Goal: Transaction & Acquisition: Book appointment/travel/reservation

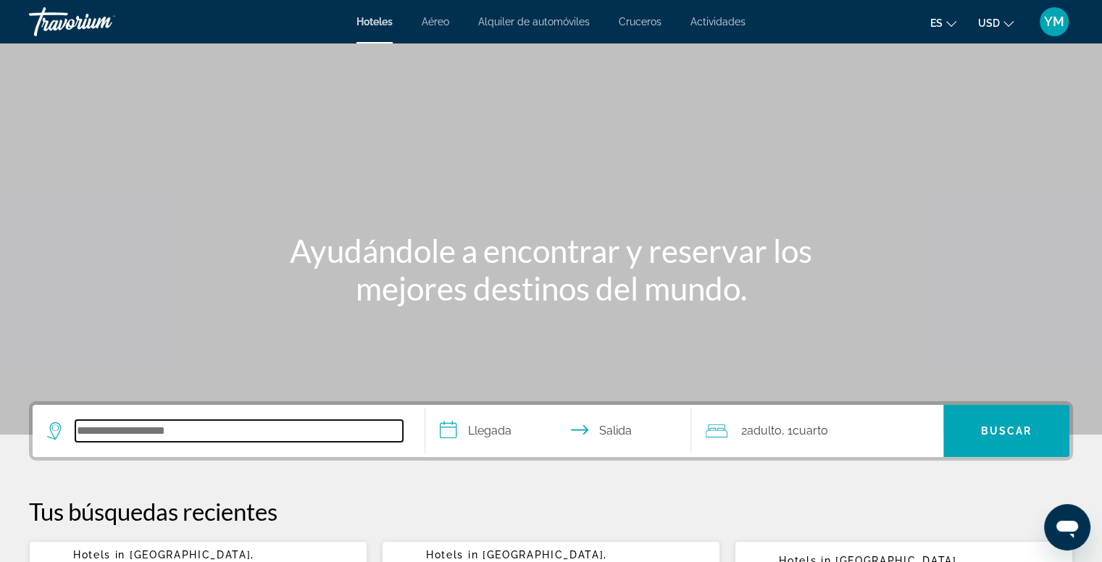
click at [107, 425] on input "Search hotel destination" at bounding box center [238, 431] width 327 height 22
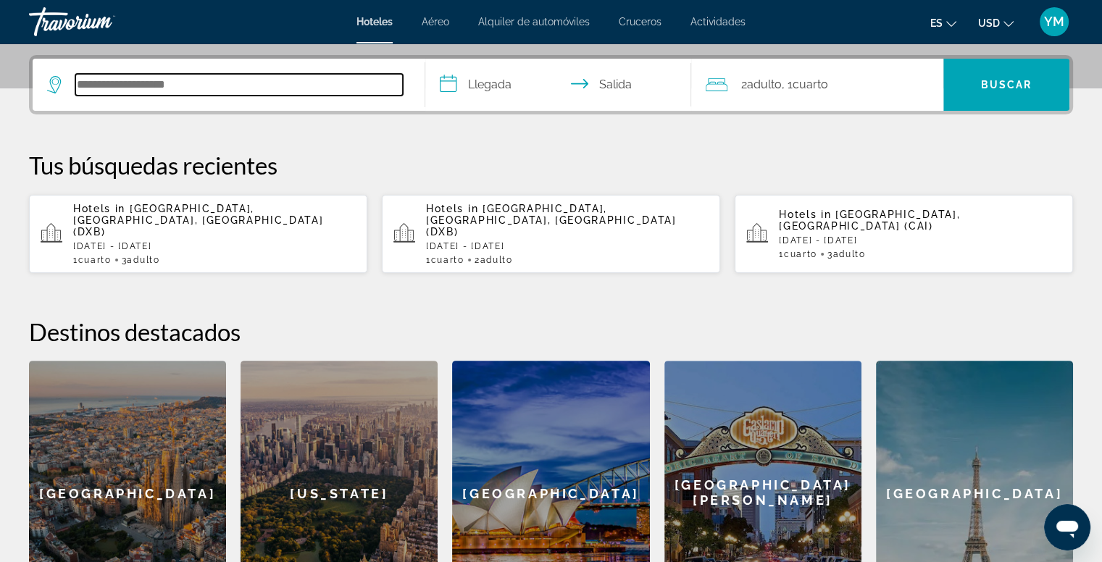
scroll to position [353, 0]
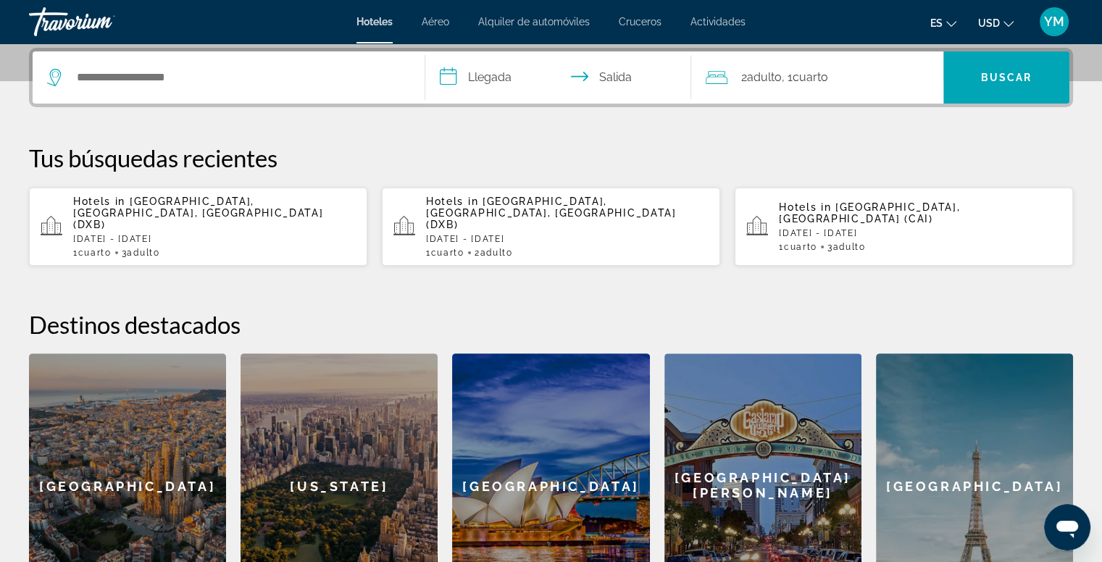
click at [204, 217] on p "Hotels in [GEOGRAPHIC_DATA], [GEOGRAPHIC_DATA], [GEOGRAPHIC_DATA] (DXB)" at bounding box center [214, 213] width 282 height 35
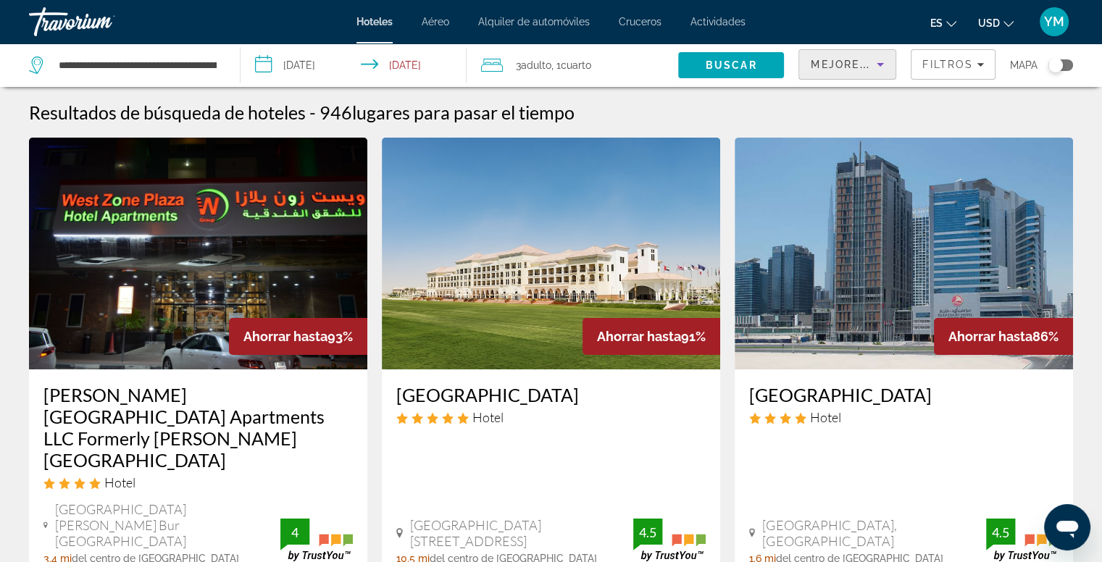
click at [875, 62] on icon "Sort by" at bounding box center [879, 64] width 17 height 17
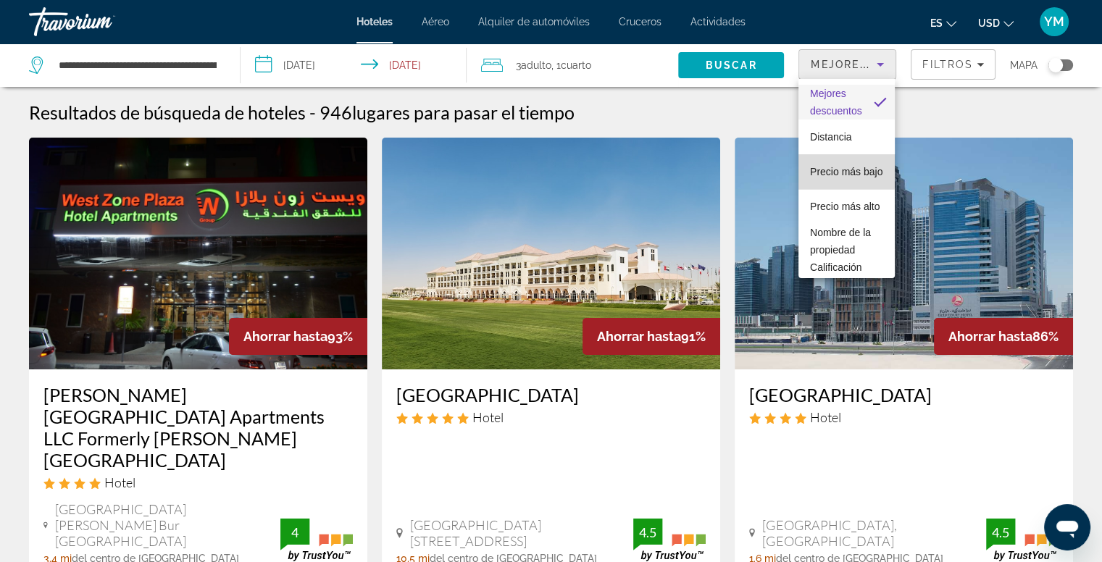
click at [852, 175] on span "Precio más bajo" at bounding box center [846, 171] width 72 height 17
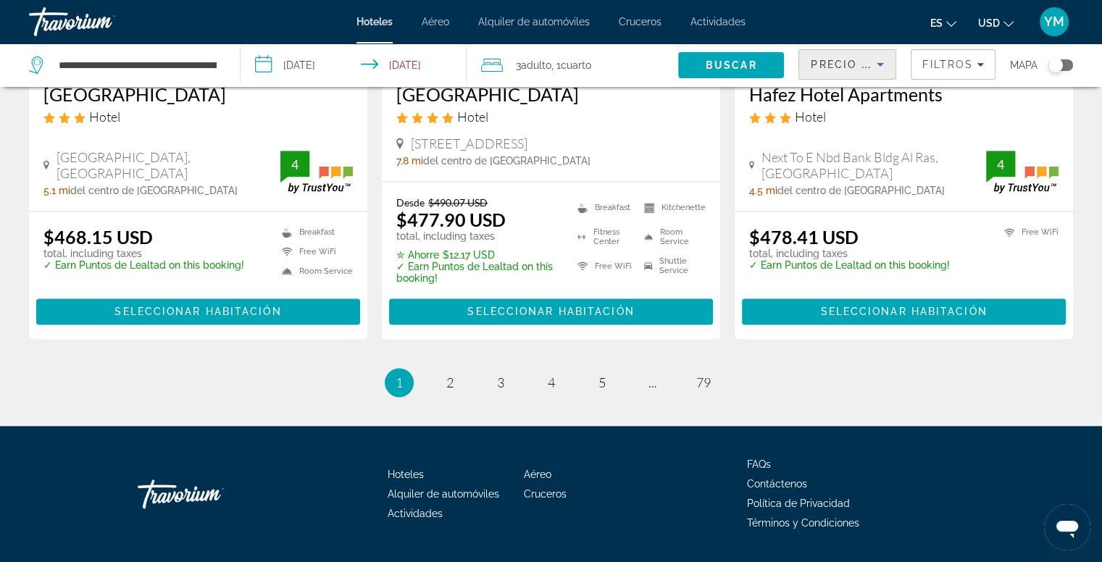
scroll to position [1901, 0]
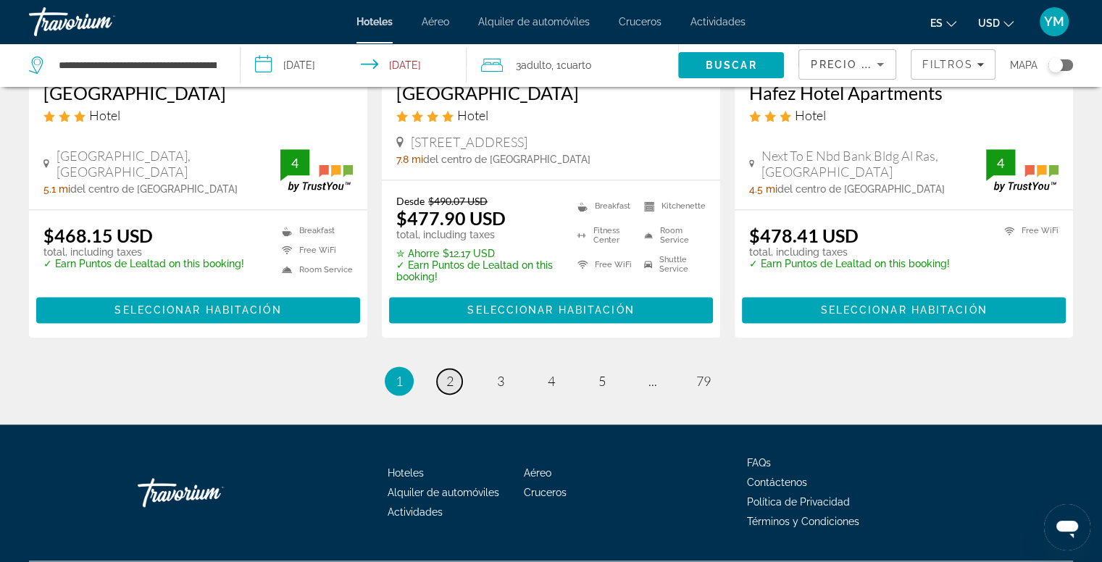
click at [452, 373] on span "2" at bounding box center [449, 381] width 7 height 16
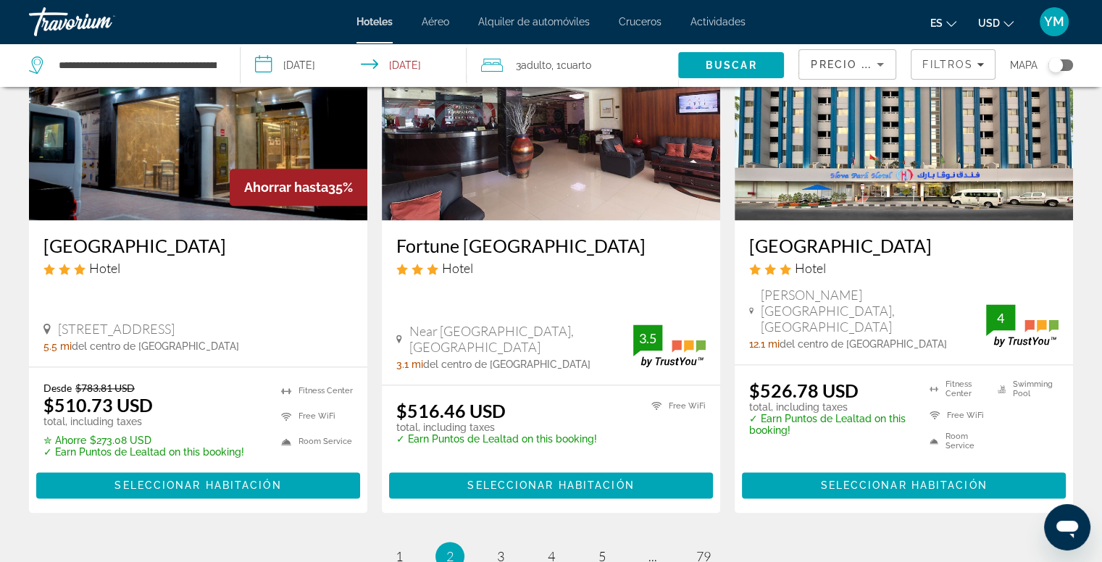
scroll to position [1883, 0]
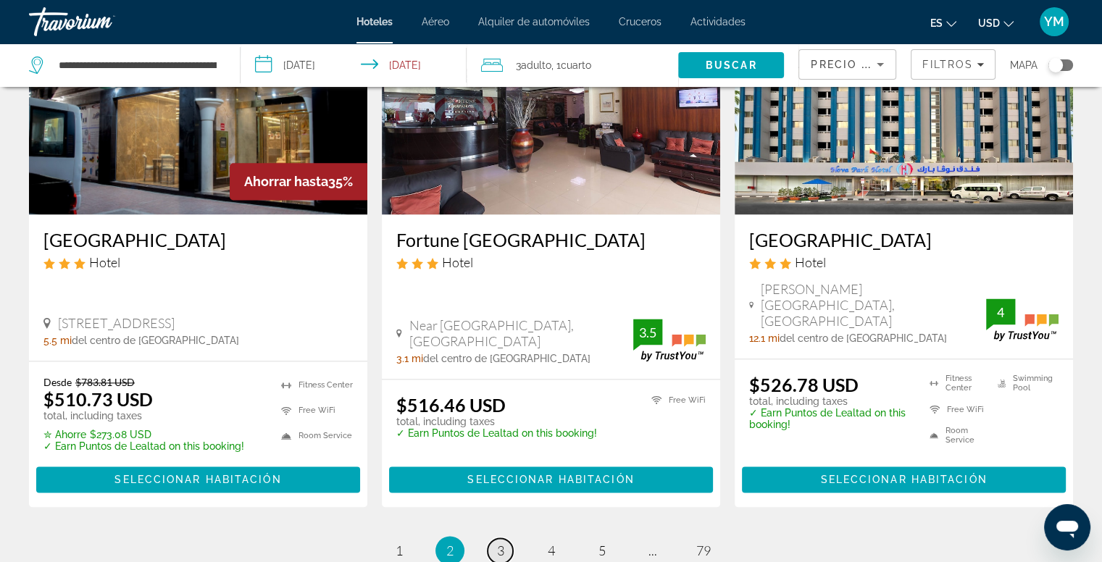
click at [495, 538] on link "page 3" at bounding box center [499, 550] width 25 height 25
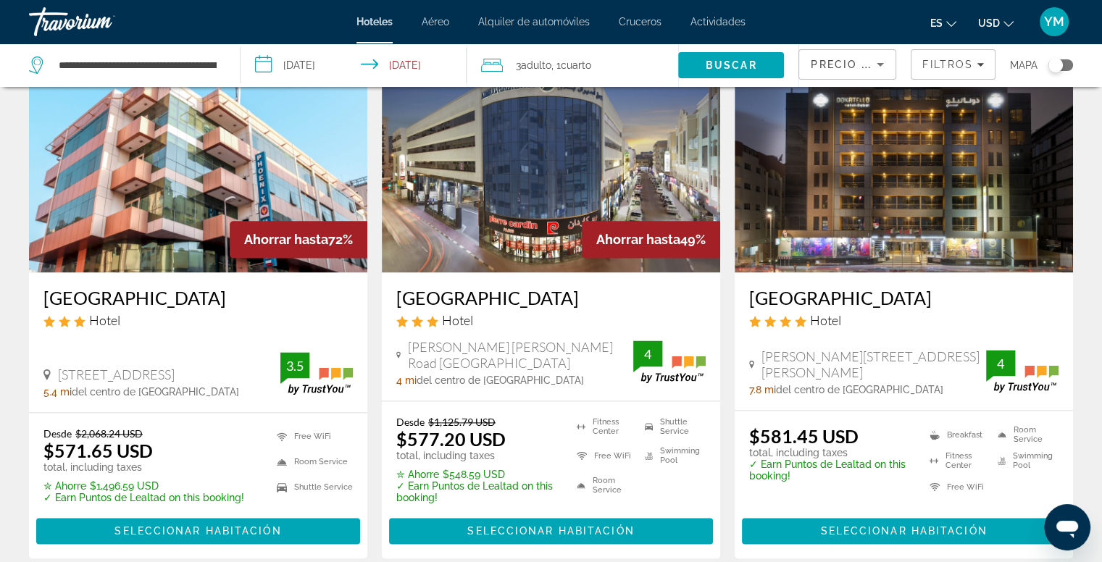
scroll to position [2014, 0]
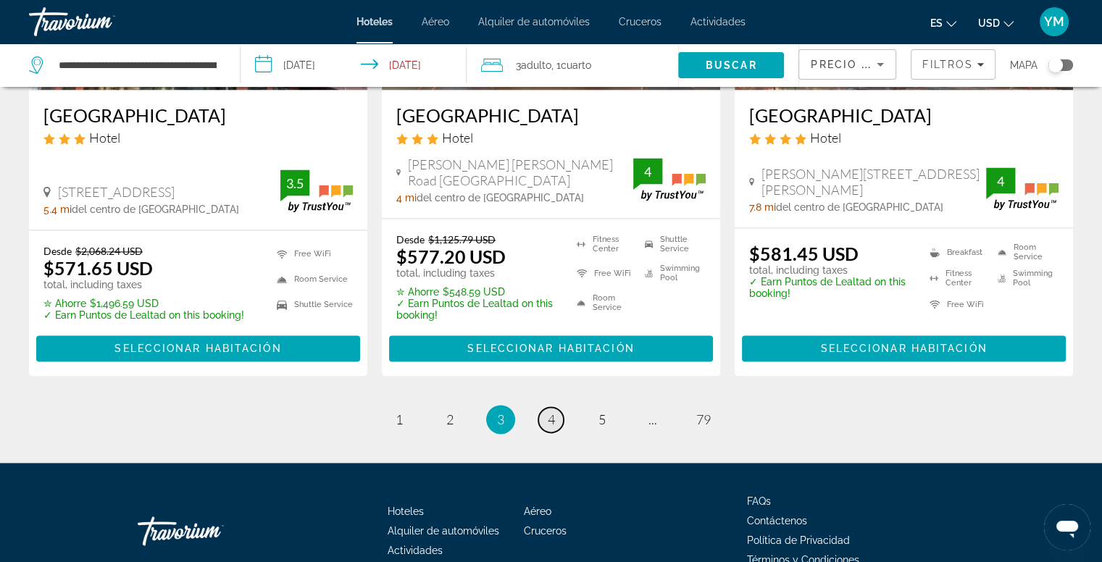
click at [553, 411] on span "4" at bounding box center [551, 419] width 7 height 16
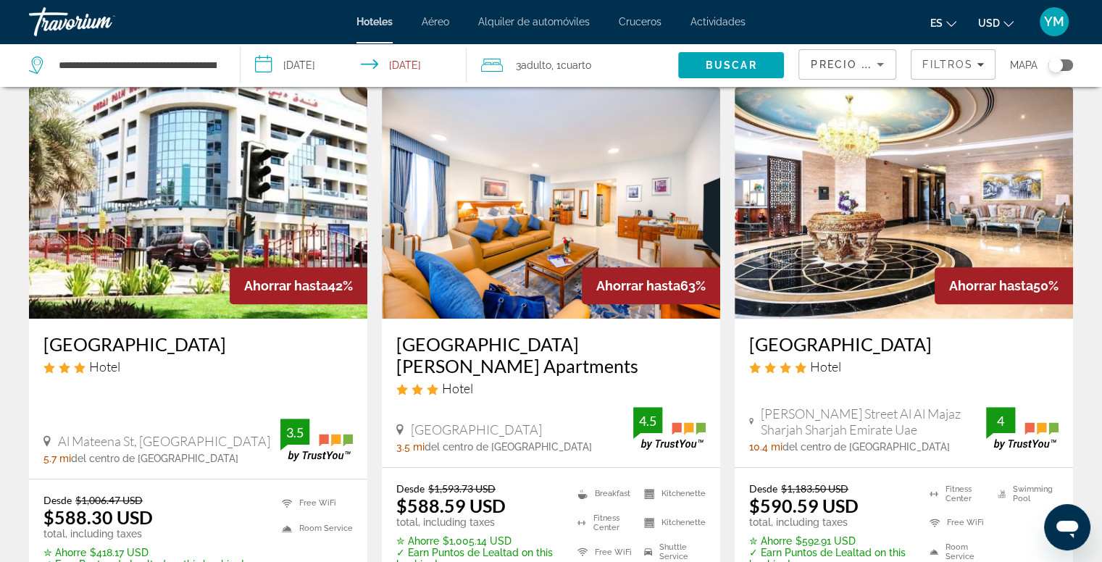
scroll to position [611, 0]
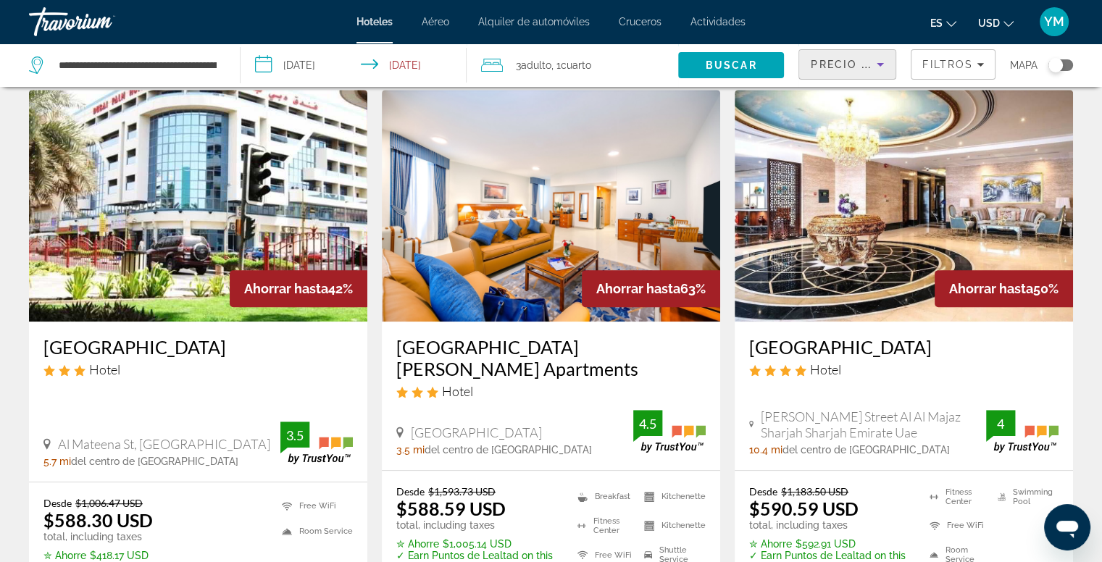
click at [875, 62] on icon "Sort by" at bounding box center [879, 64] width 17 height 17
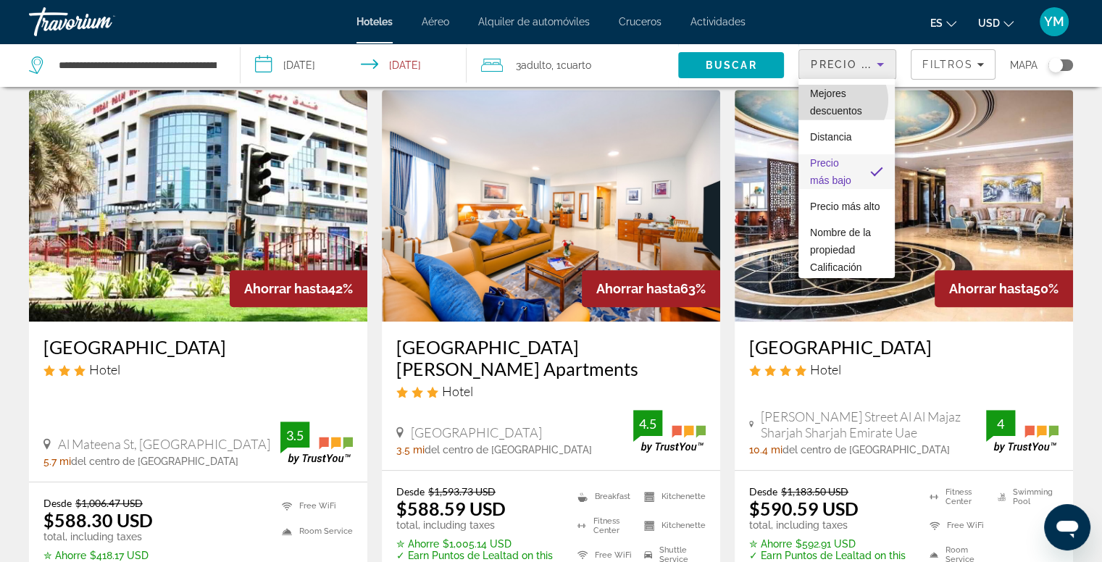
click at [838, 100] on span "Mejores descuentos" at bounding box center [846, 102] width 73 height 35
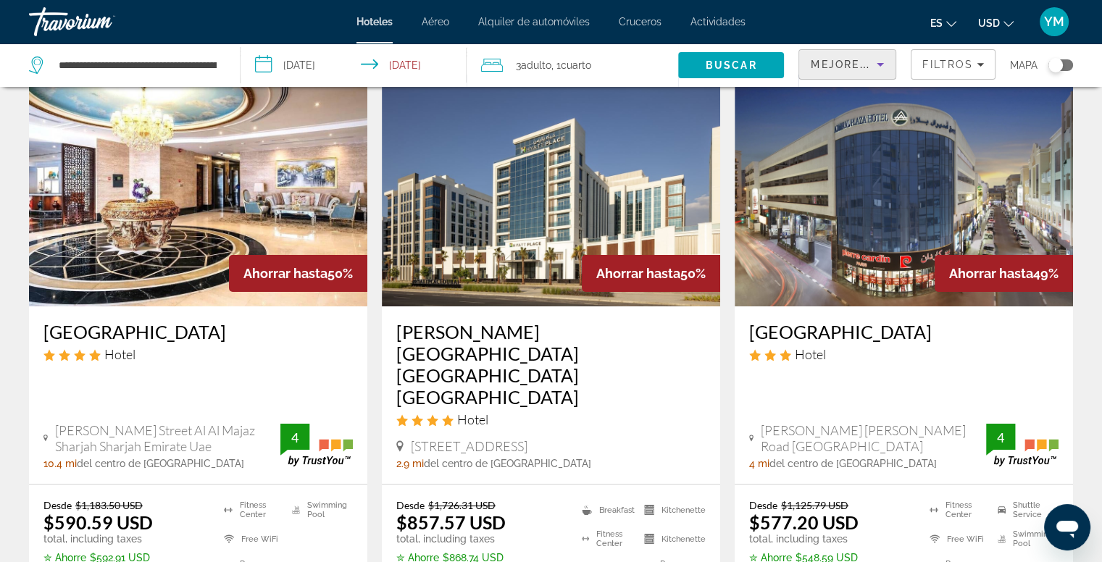
scroll to position [60, 0]
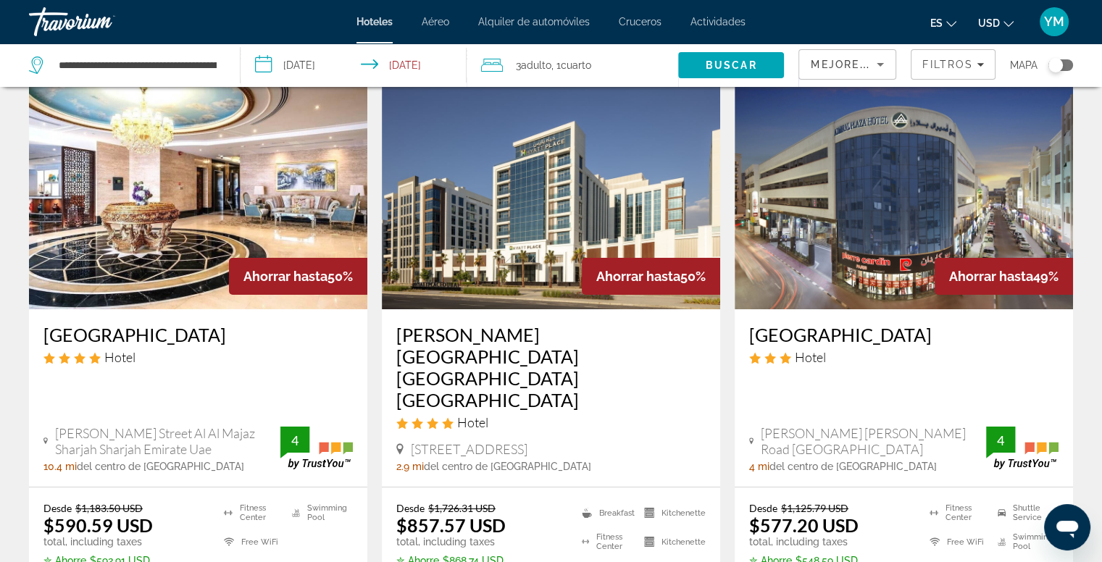
click at [623, 235] on img "Main content" at bounding box center [551, 193] width 338 height 232
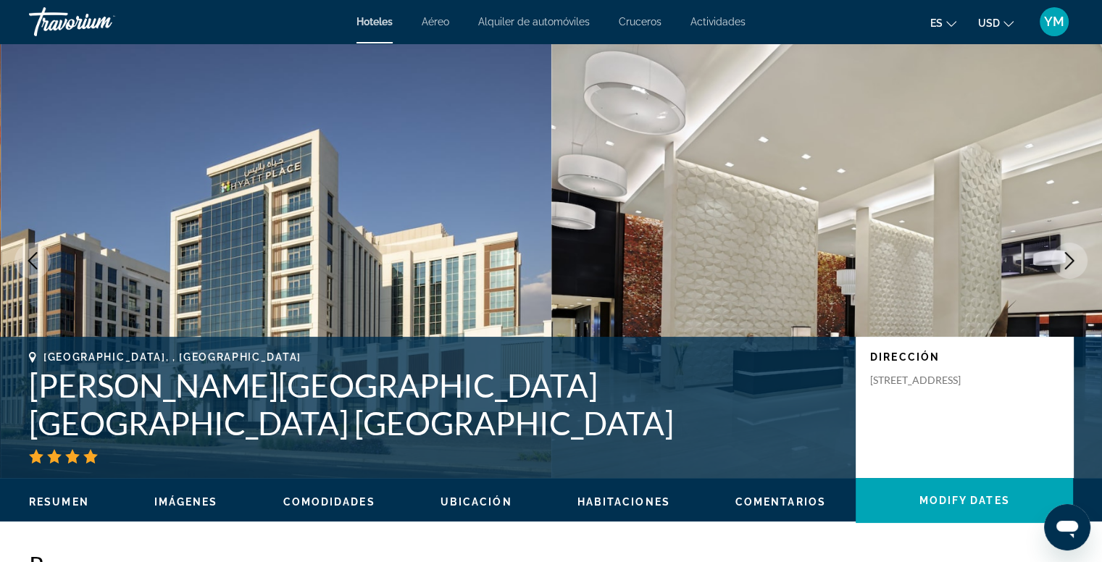
click at [1063, 259] on icon "Next image" at bounding box center [1068, 260] width 17 height 17
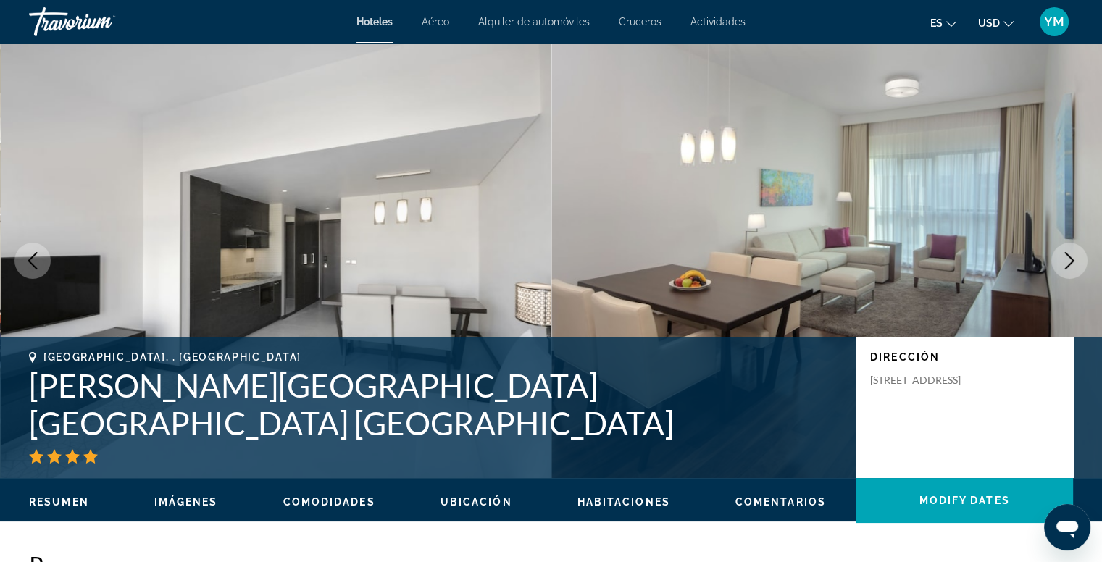
click at [1063, 259] on icon "Next image" at bounding box center [1068, 260] width 17 height 17
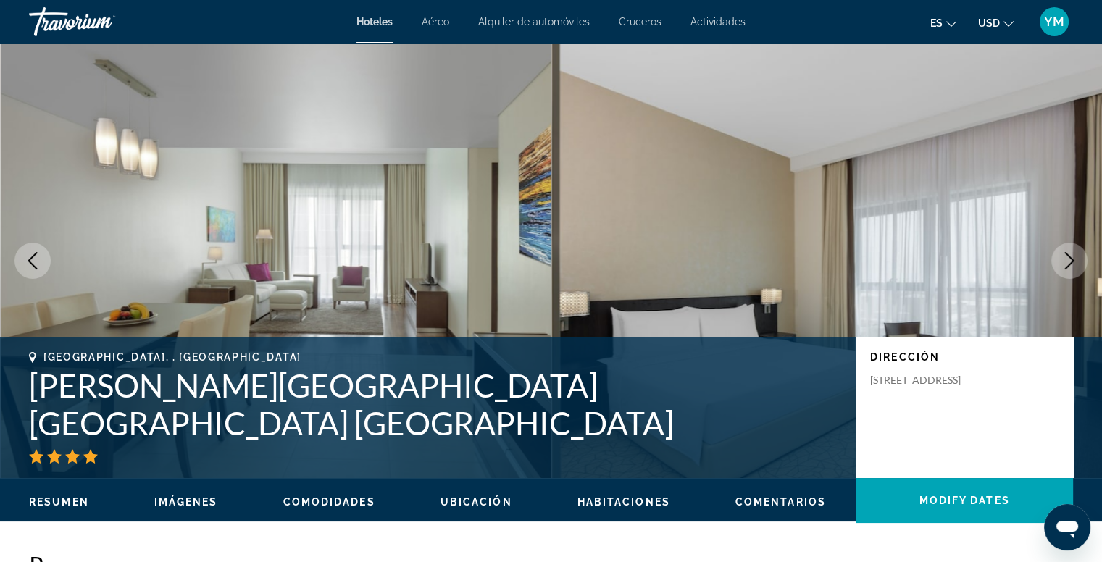
click at [1063, 259] on icon "Next image" at bounding box center [1068, 260] width 17 height 17
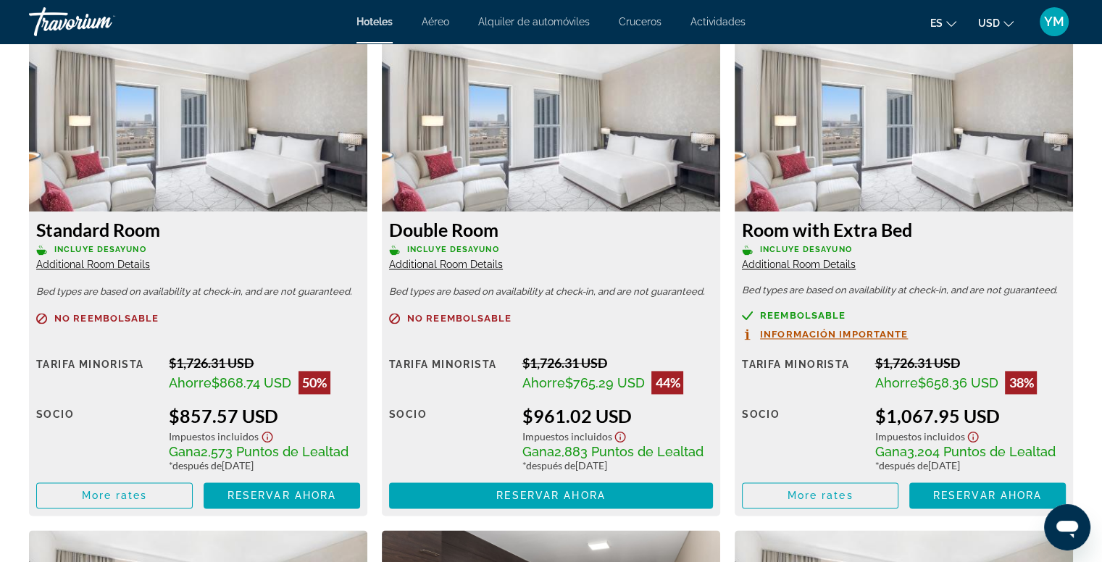
scroll to position [2016, 0]
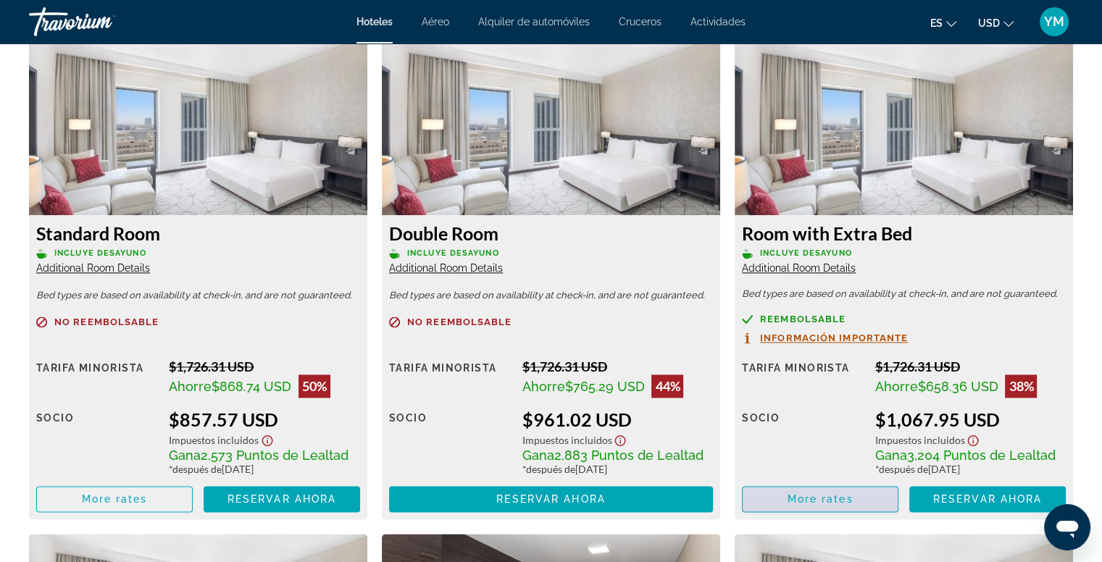
click at [823, 500] on span "More rates" at bounding box center [820, 499] width 66 height 12
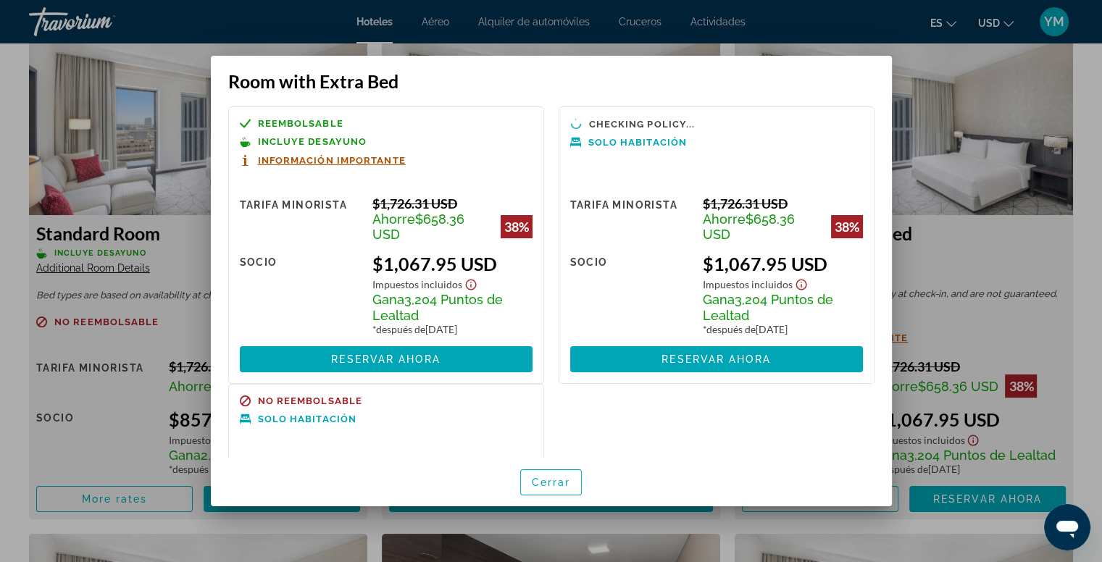
scroll to position [0, 0]
click at [554, 480] on span "Cerrar" at bounding box center [551, 483] width 39 height 12
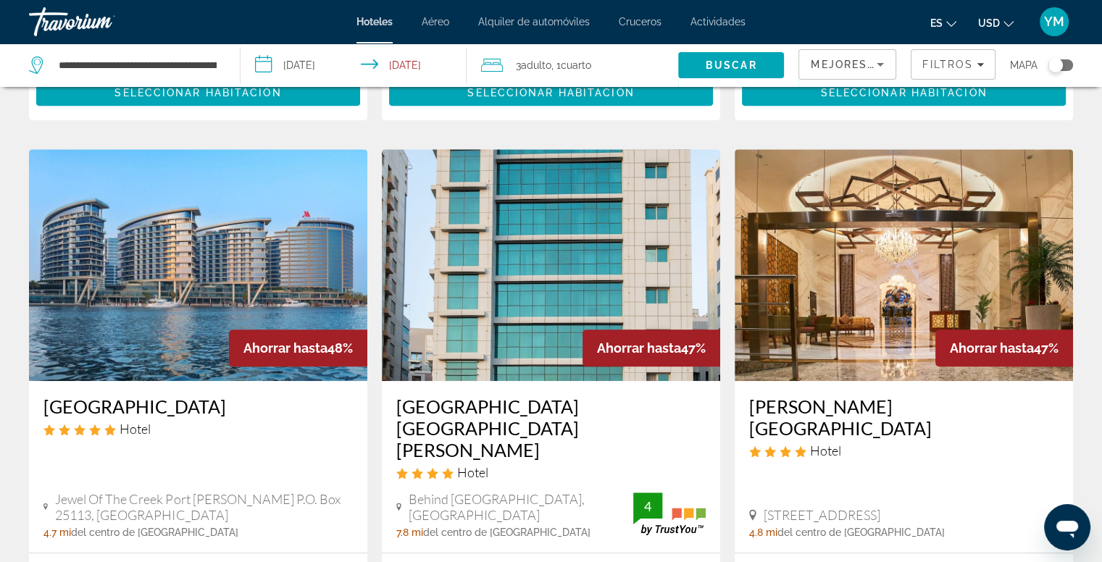
scroll to position [587, 0]
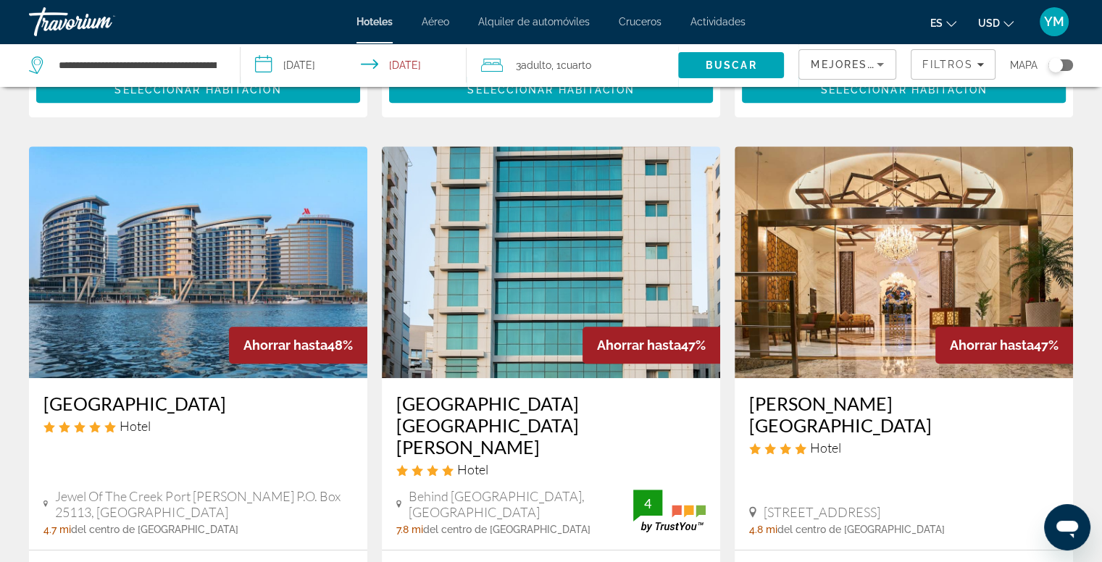
click at [168, 240] on img "Main content" at bounding box center [198, 262] width 338 height 232
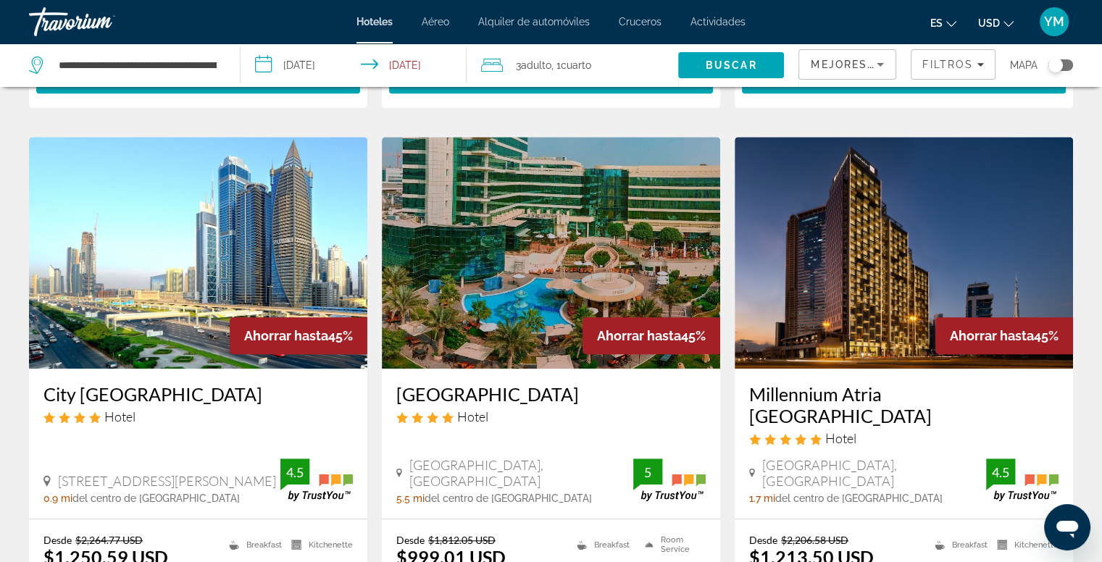
scroll to position [1179, 0]
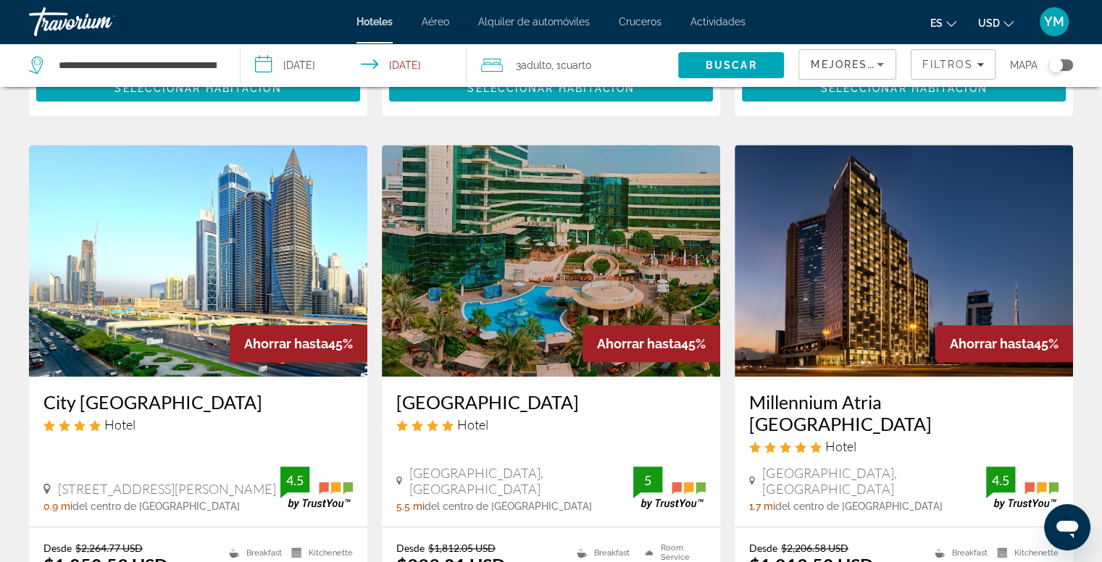
click at [539, 247] on img "Main content" at bounding box center [551, 261] width 338 height 232
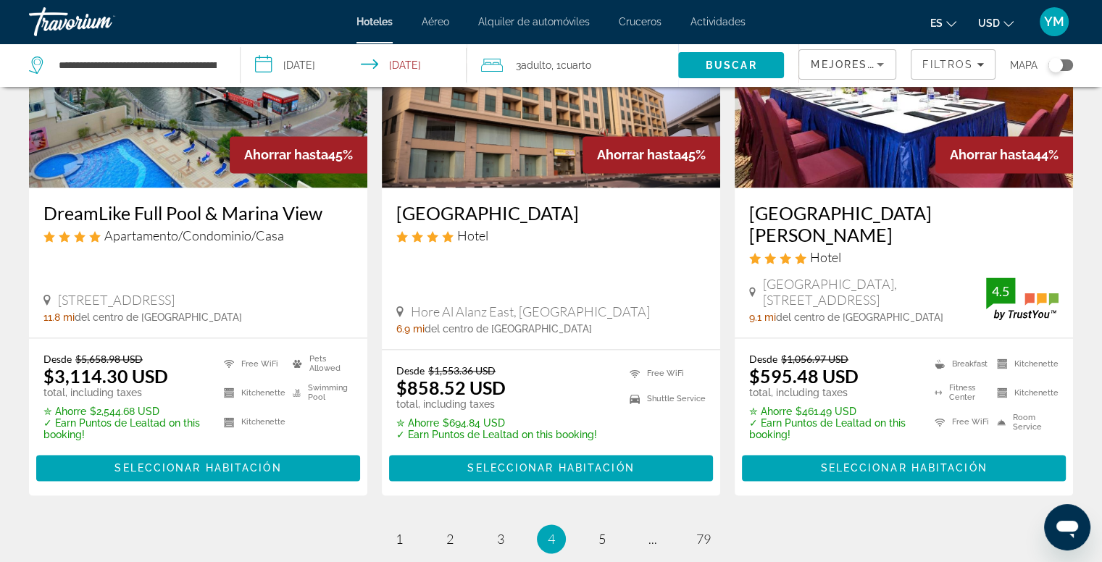
scroll to position [1953, 0]
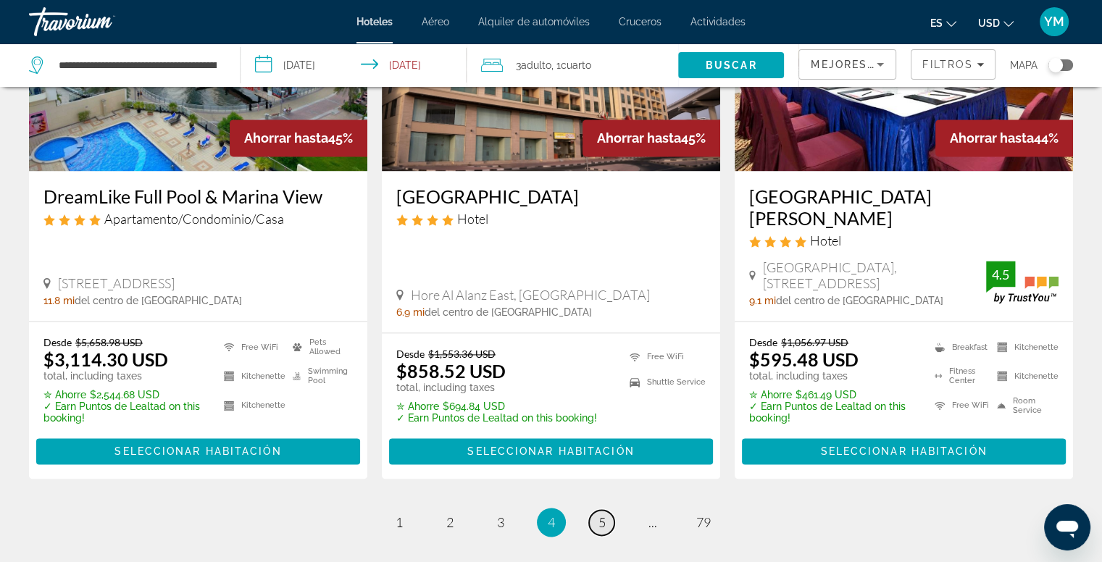
click at [602, 514] on span "5" at bounding box center [601, 522] width 7 height 16
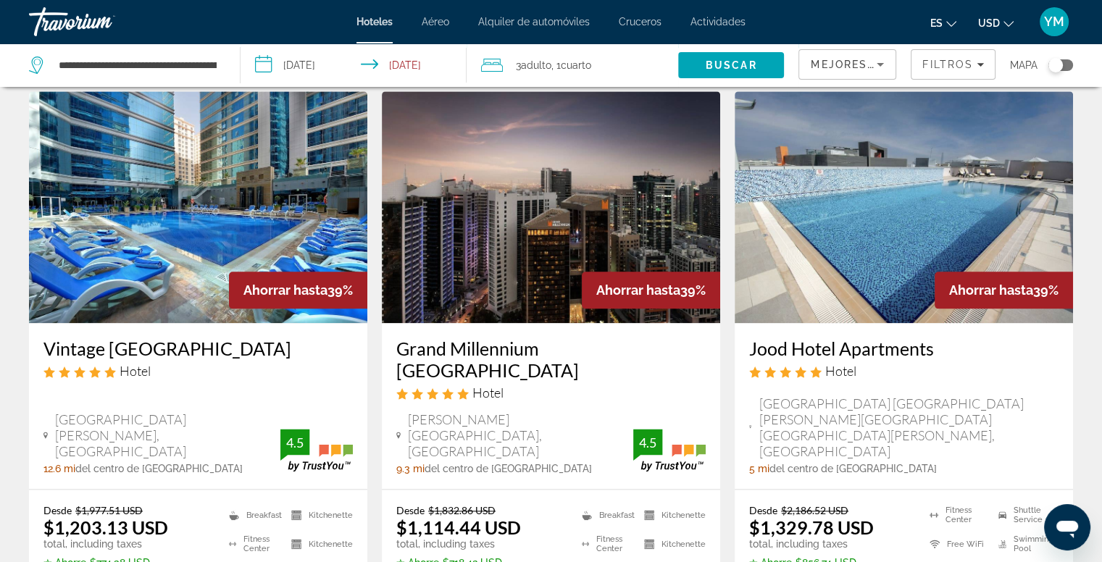
scroll to position [1727, 0]
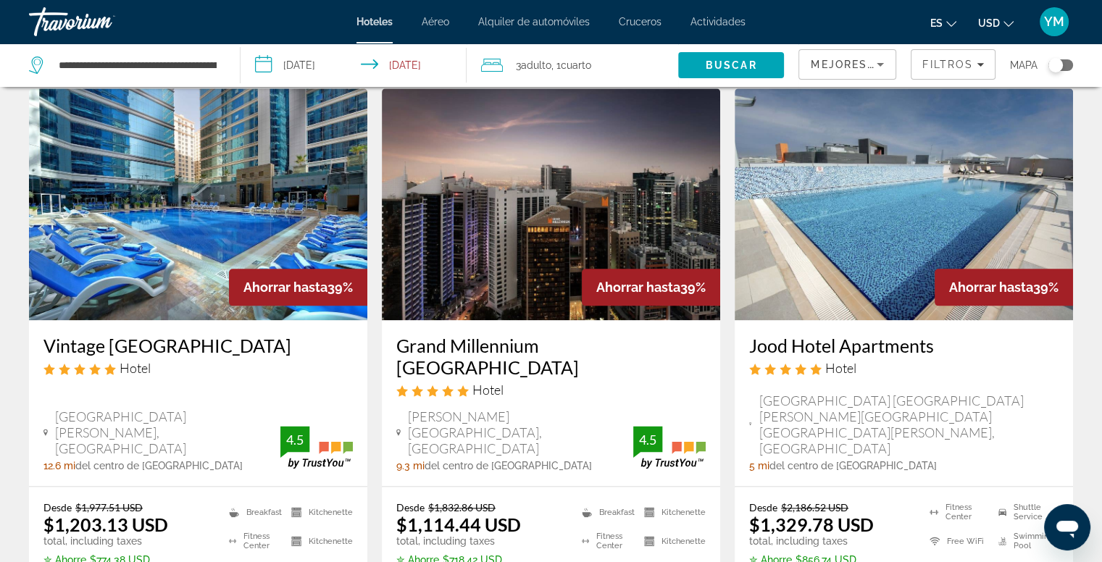
click at [450, 151] on img "Main content" at bounding box center [551, 204] width 338 height 232
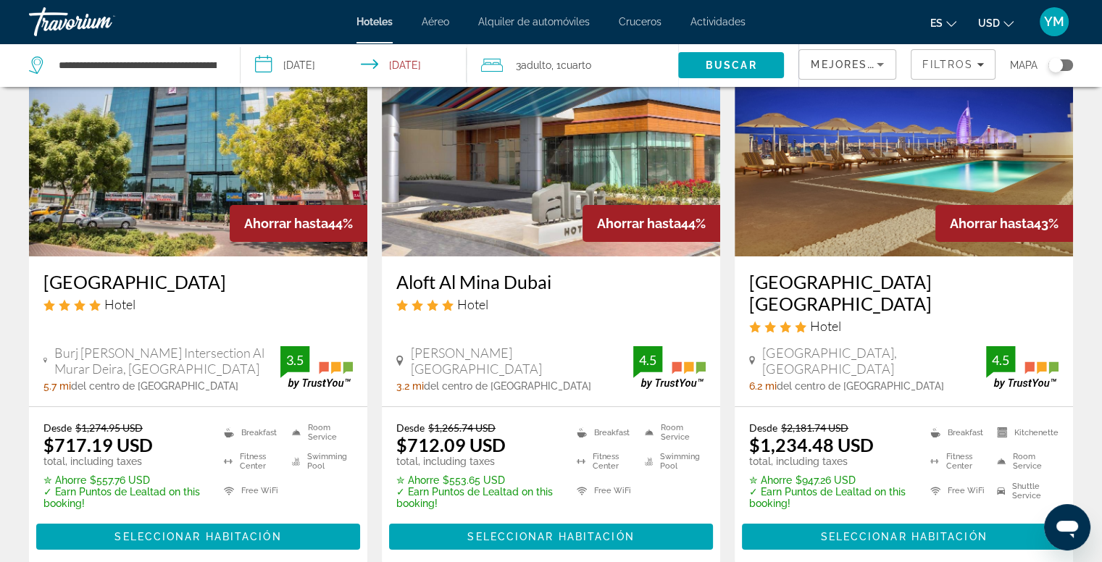
scroll to position [140, 0]
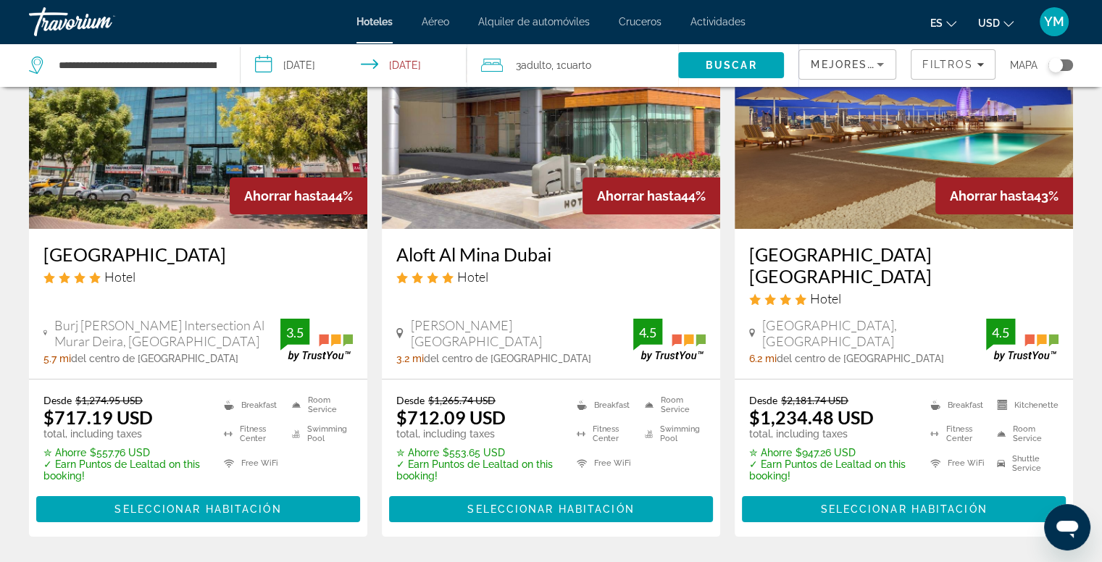
click at [495, 200] on img "Main content" at bounding box center [551, 113] width 338 height 232
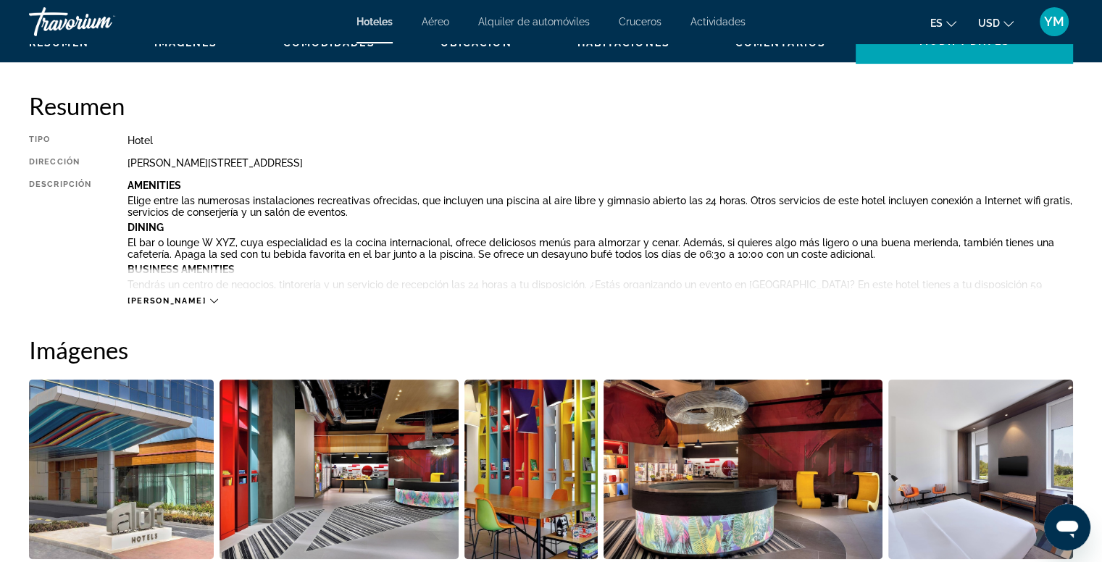
scroll to position [462, 0]
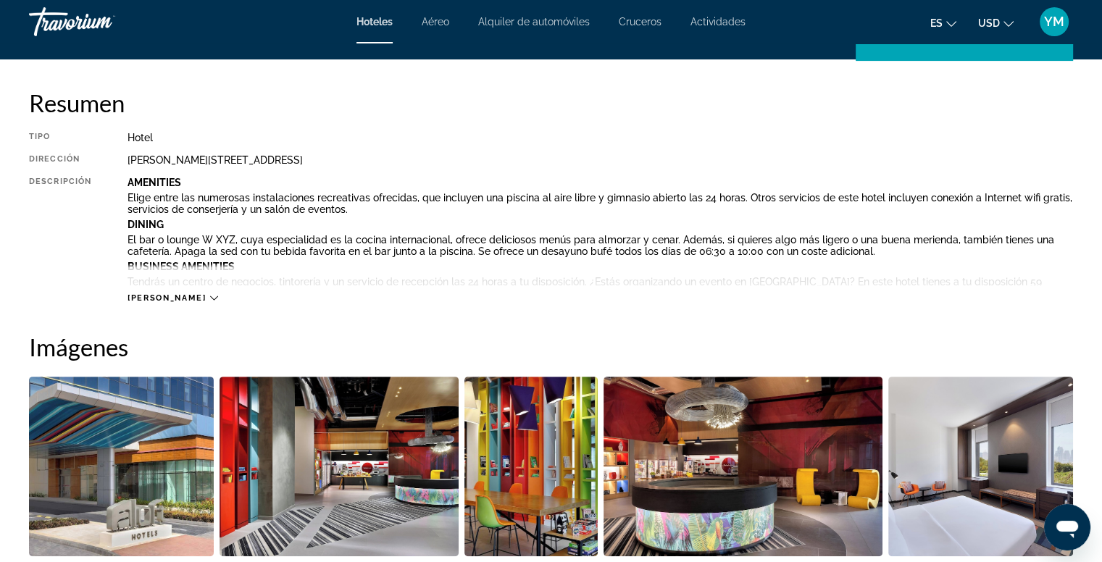
click at [210, 296] on icon "Main content" at bounding box center [214, 298] width 8 height 4
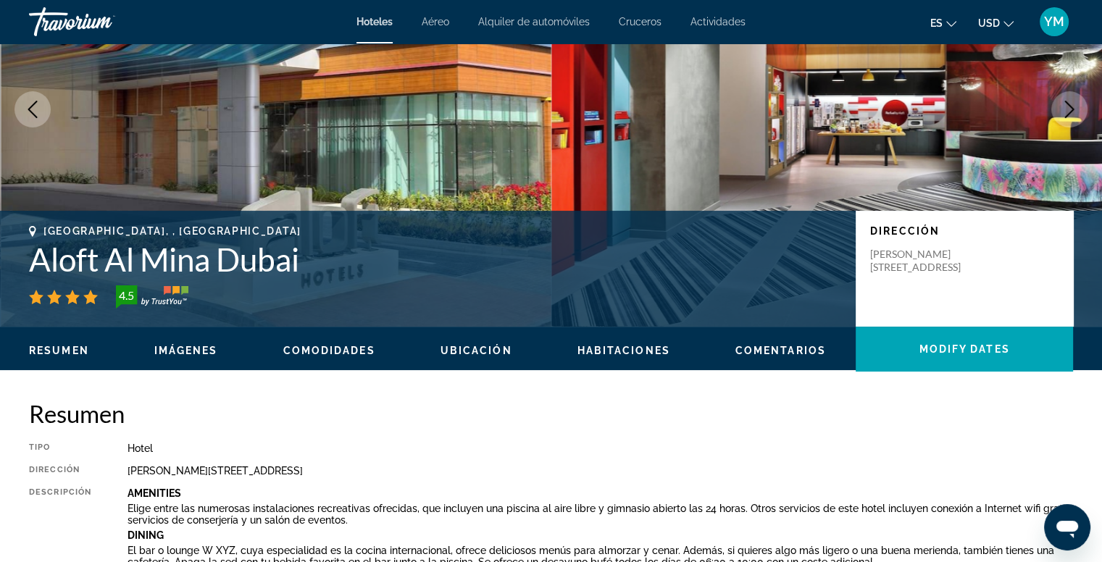
scroll to position [0, 0]
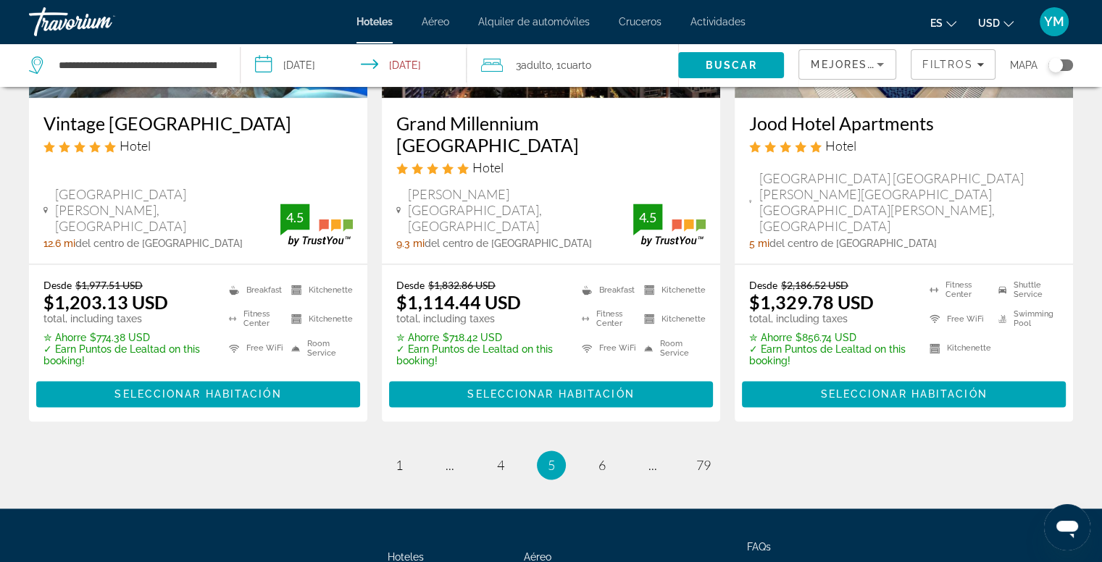
scroll to position [1963, 0]
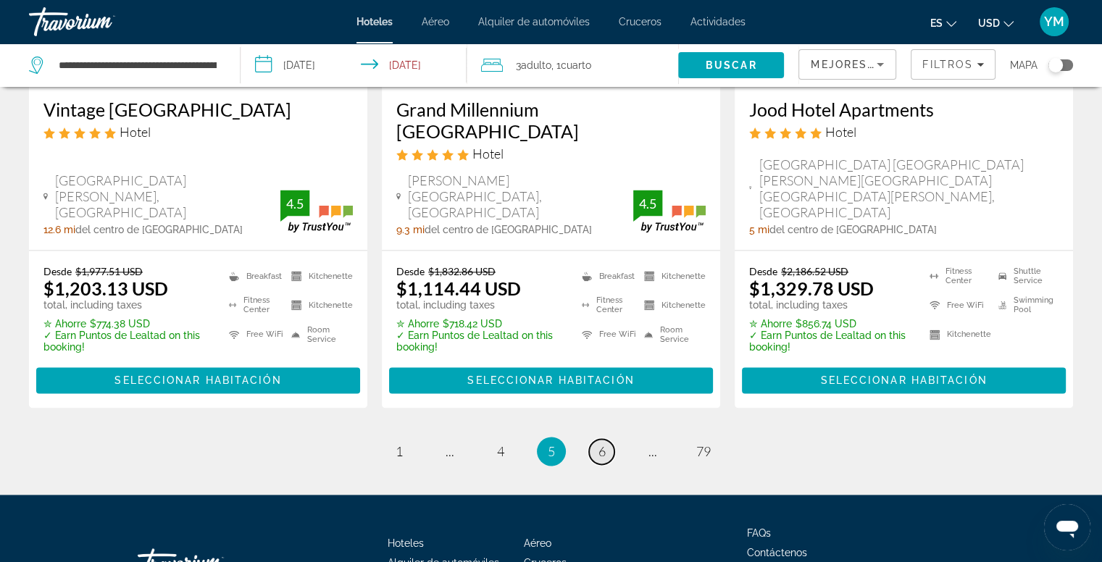
click at [599, 443] on span "6" at bounding box center [601, 451] width 7 height 16
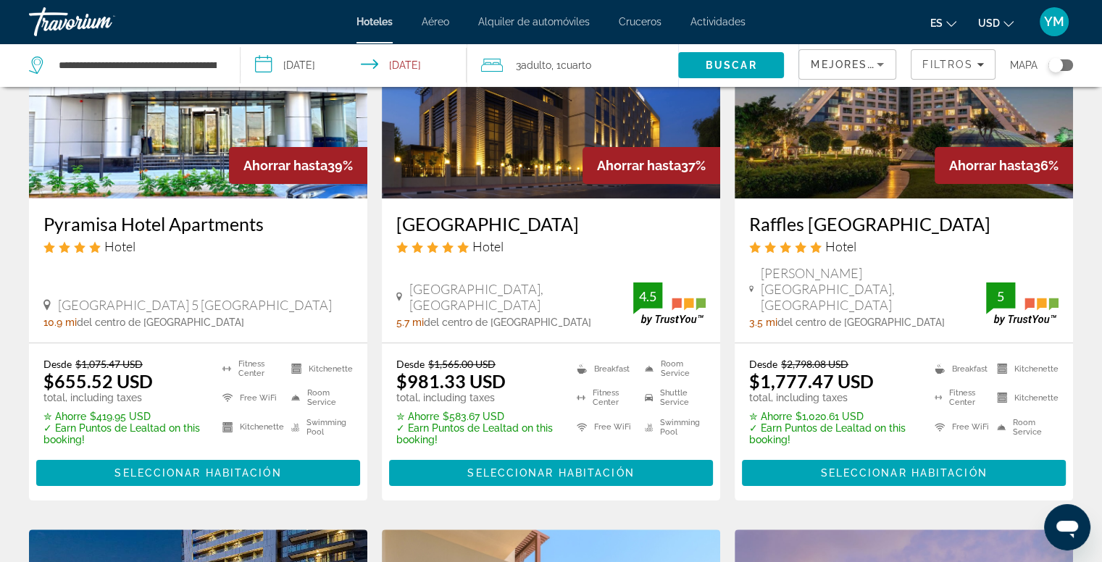
scroll to position [188, 0]
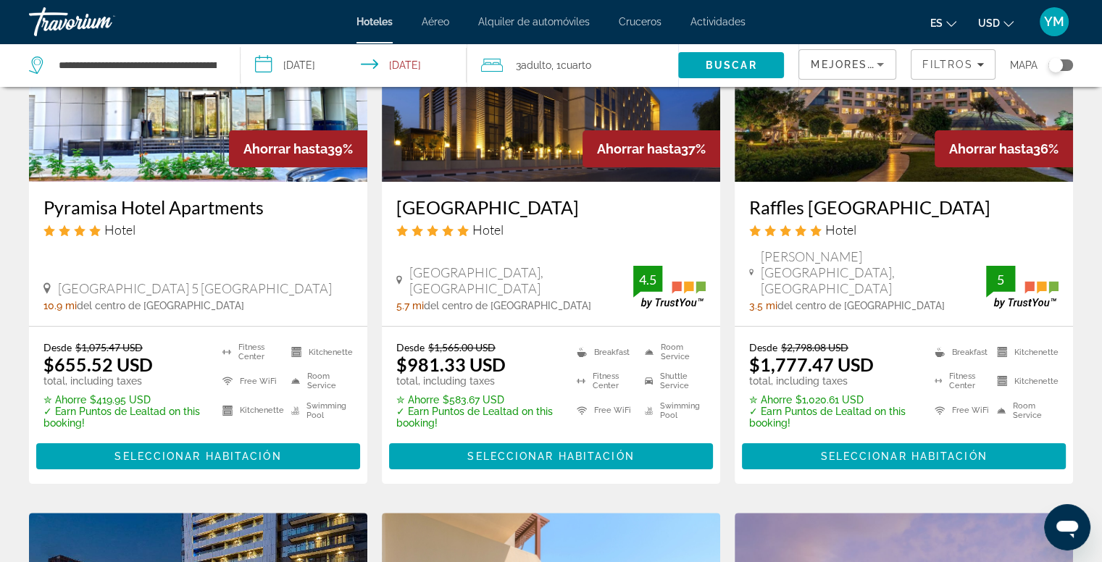
click at [840, 130] on img "Main content" at bounding box center [903, 66] width 338 height 232
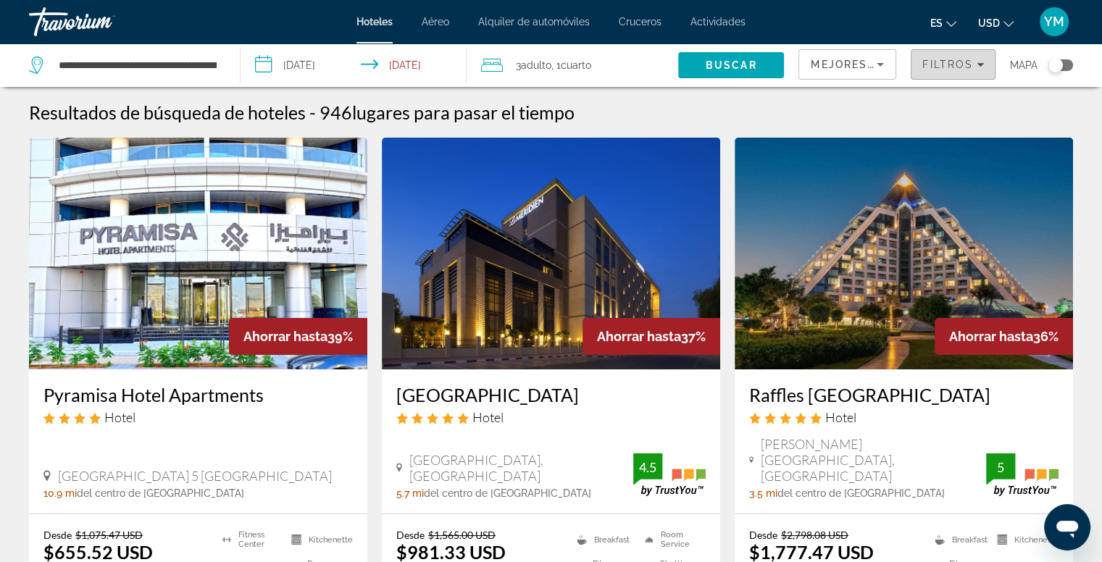
click at [976, 68] on div "Filtros" at bounding box center [953, 65] width 62 height 12
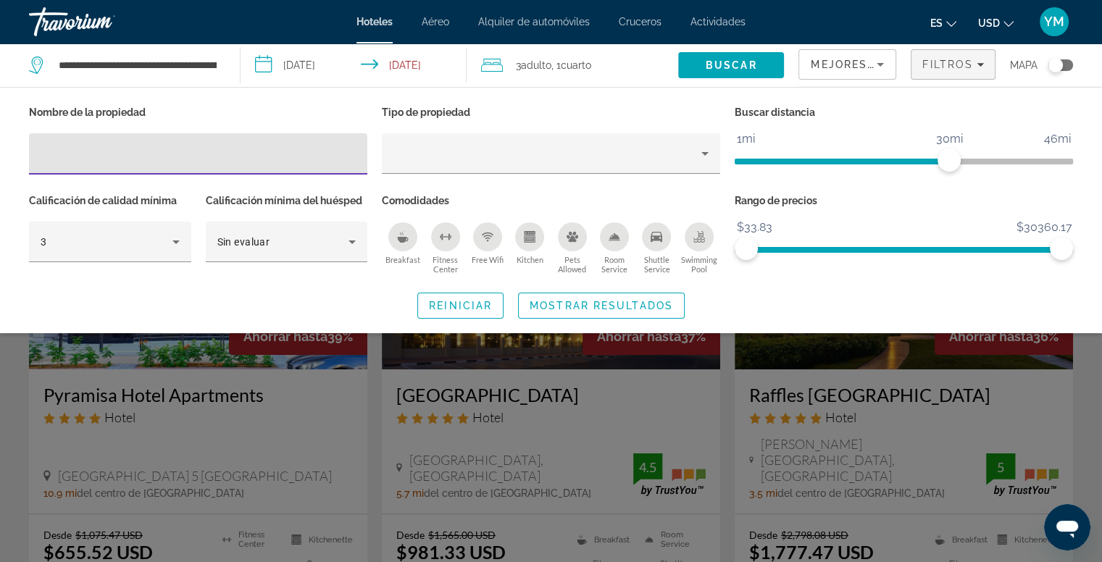
click at [44, 152] on input "Hotel Filters" at bounding box center [198, 154] width 315 height 17
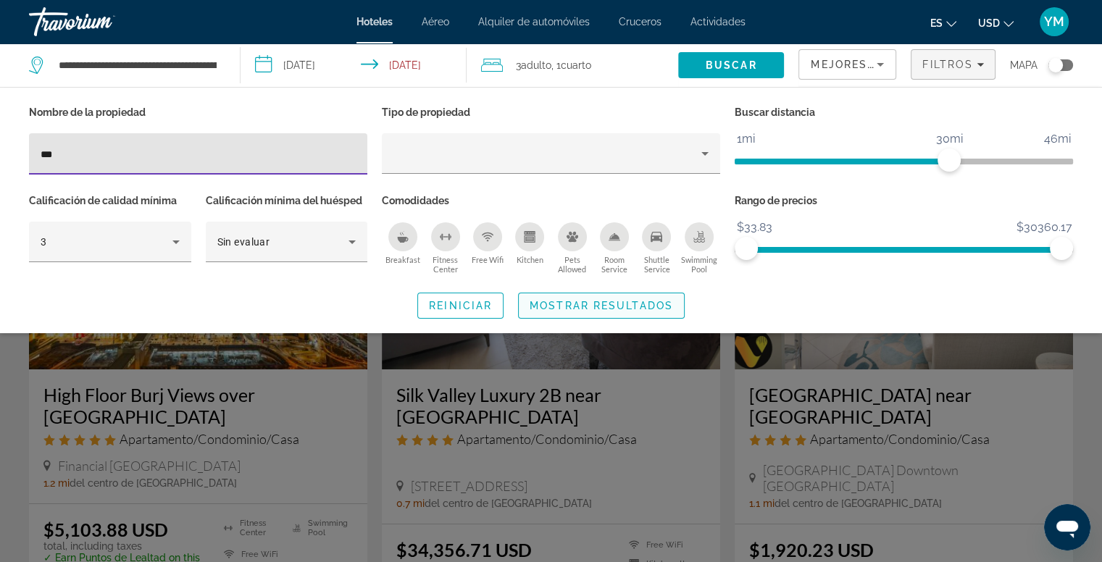
type input "***"
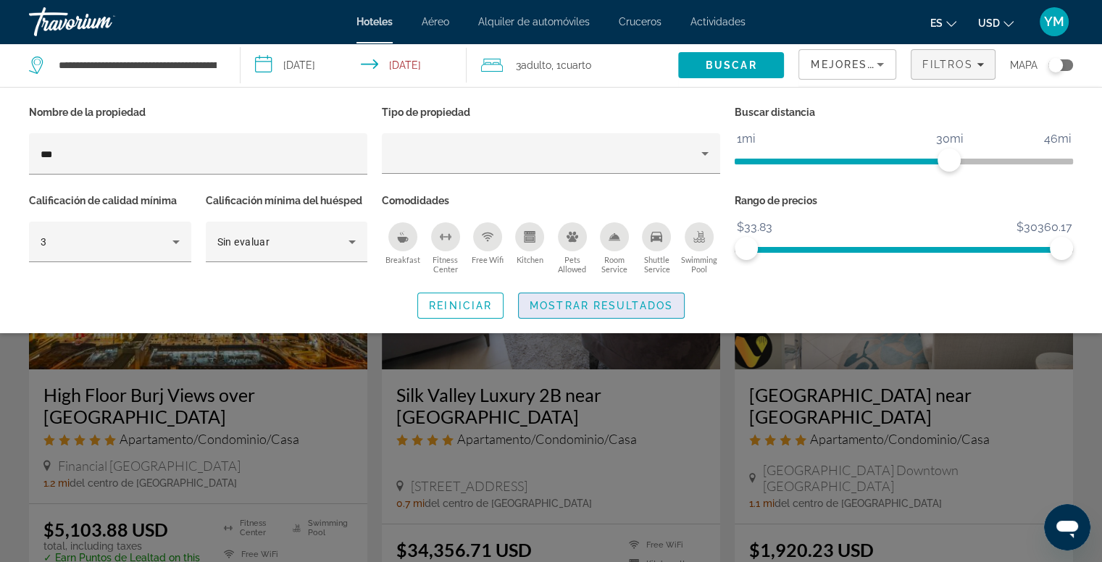
click at [620, 300] on span "Mostrar resultados" at bounding box center [600, 306] width 143 height 12
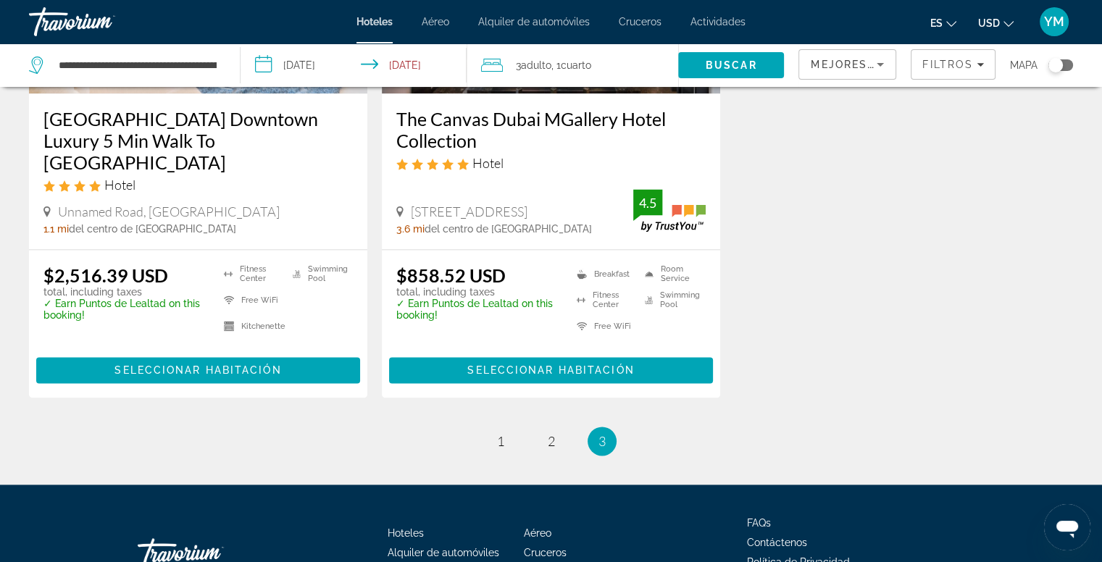
scroll to position [1995, 0]
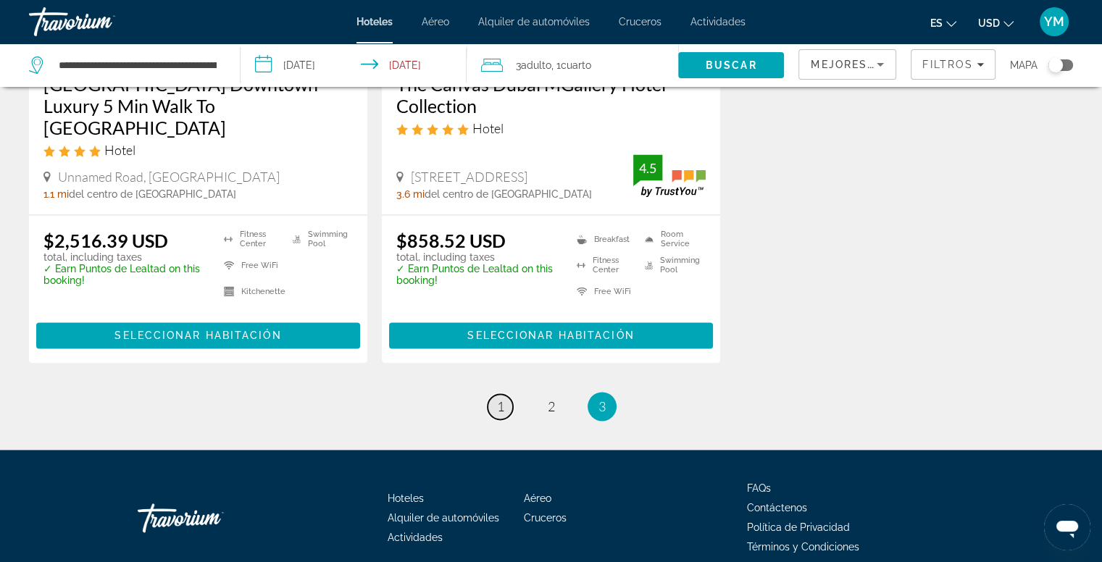
click at [498, 398] on span "1" at bounding box center [500, 406] width 7 height 16
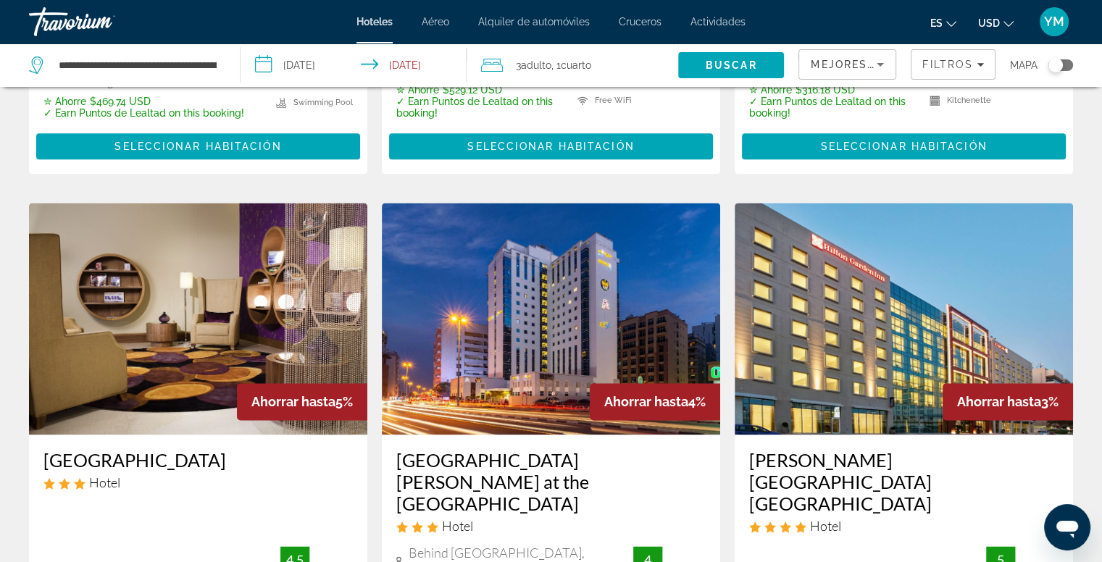
scroll to position [1772, 0]
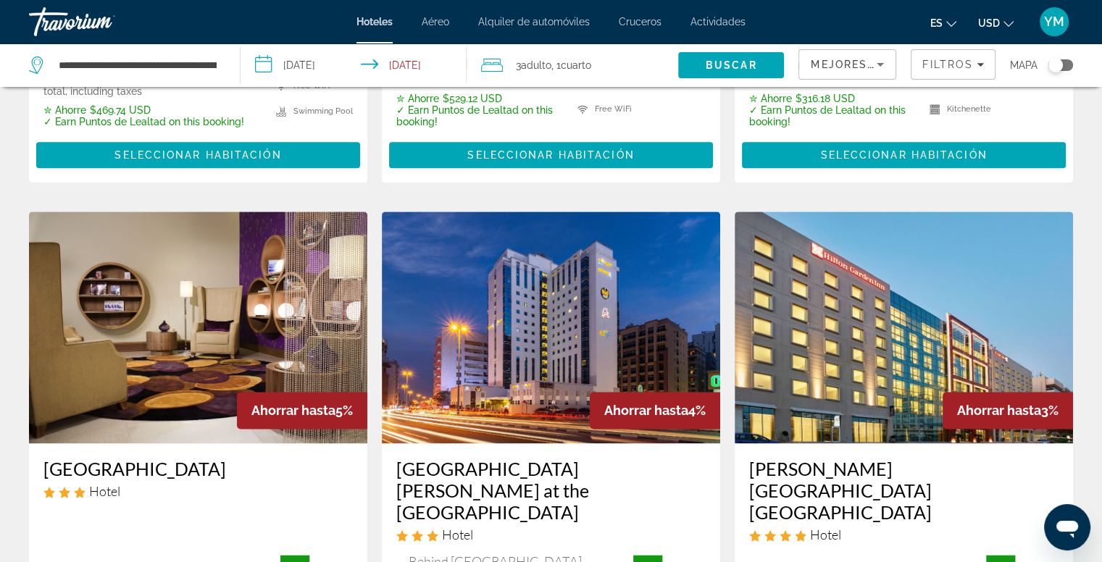
click at [872, 214] on img "Main content" at bounding box center [903, 327] width 338 height 232
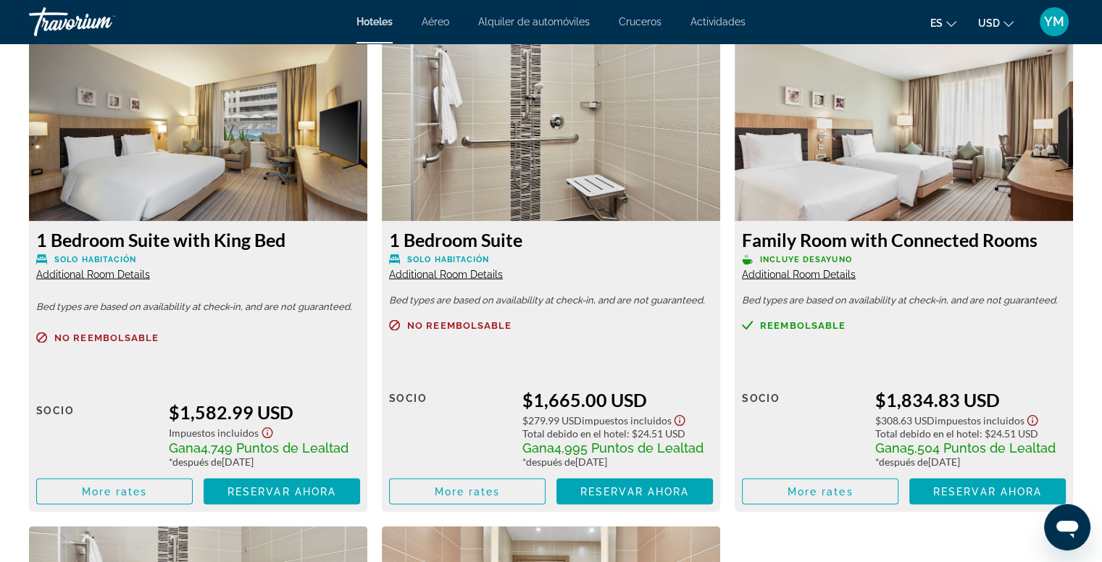
scroll to position [2900, 0]
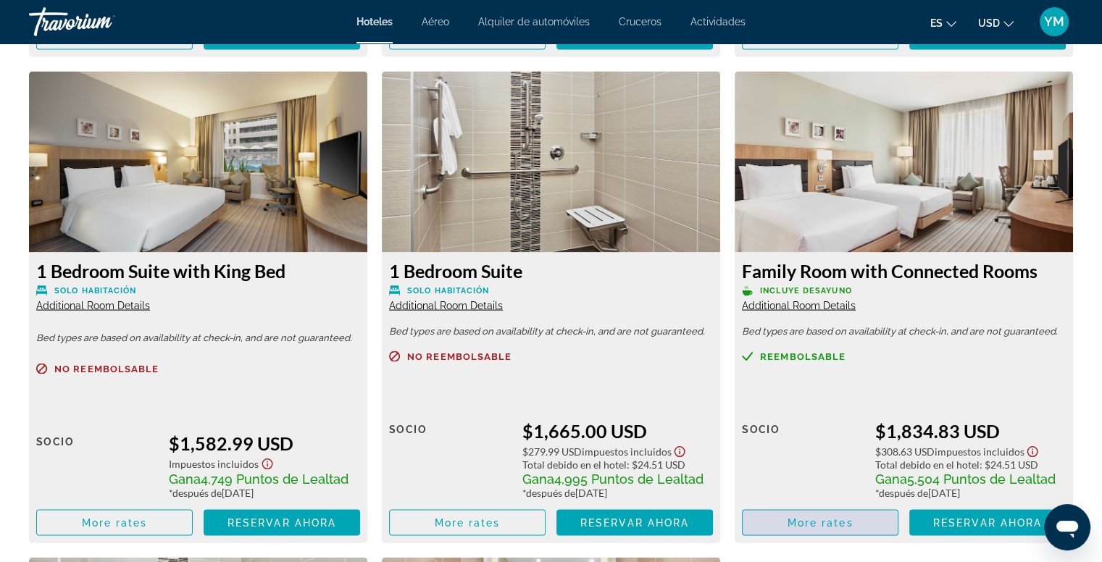
click at [836, 517] on span "More rates" at bounding box center [820, 523] width 66 height 12
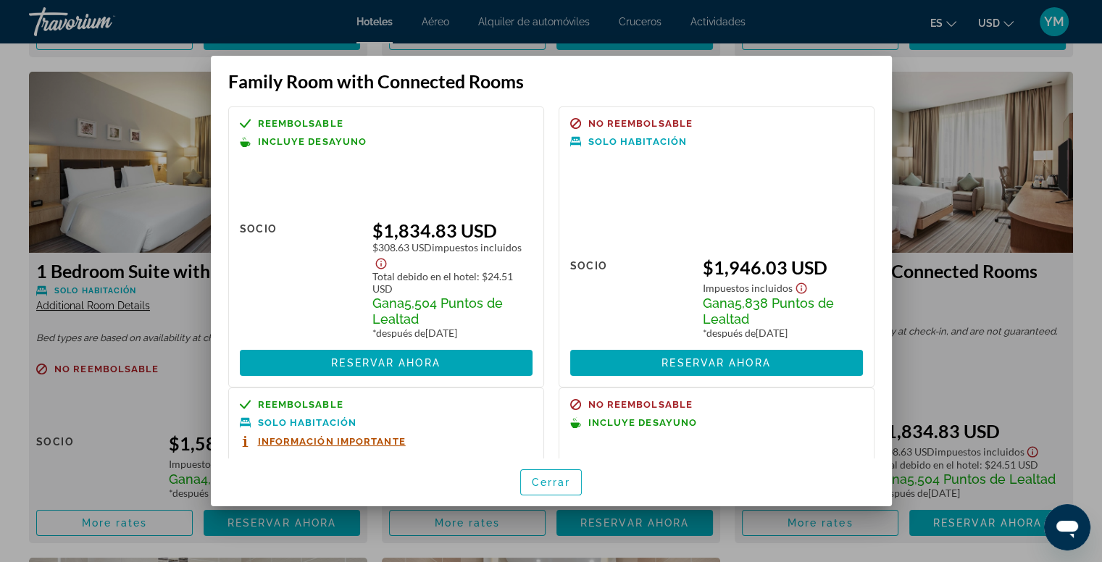
click at [972, 172] on div at bounding box center [551, 281] width 1102 height 562
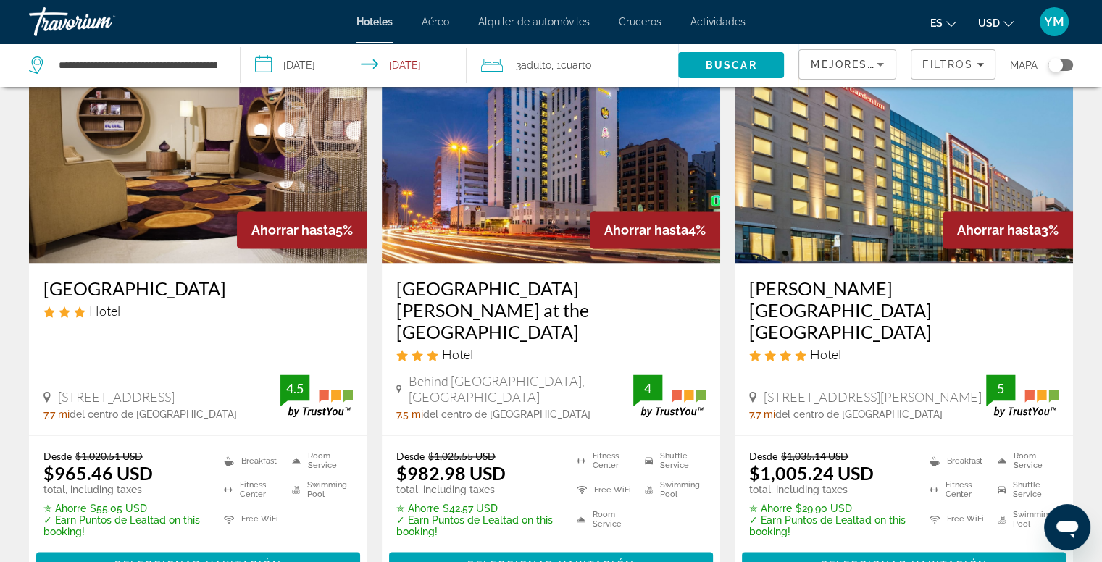
scroll to position [2056, 0]
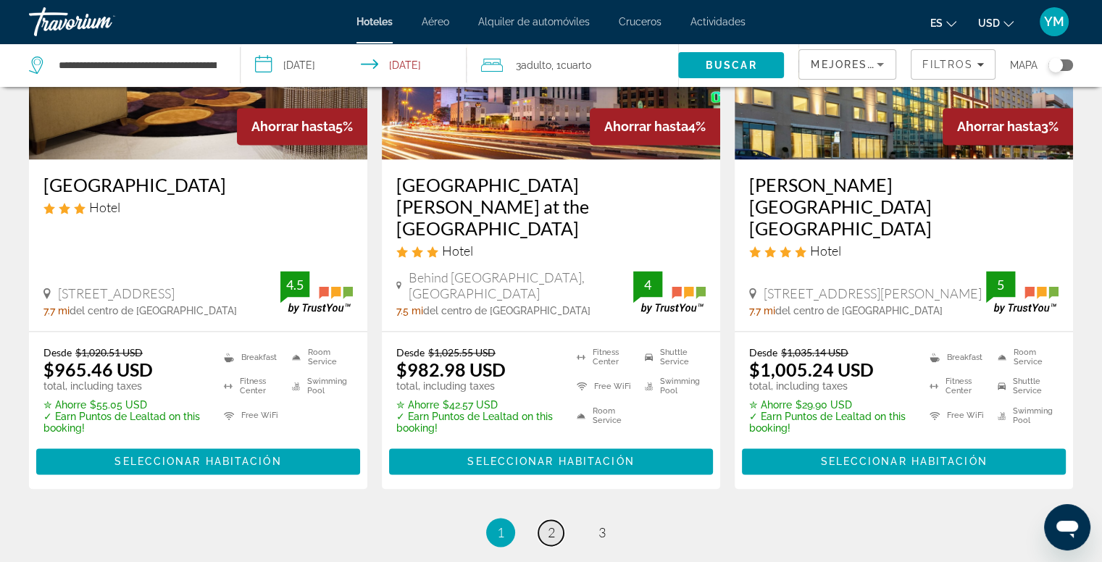
click at [550, 524] on span "2" at bounding box center [551, 532] width 7 height 16
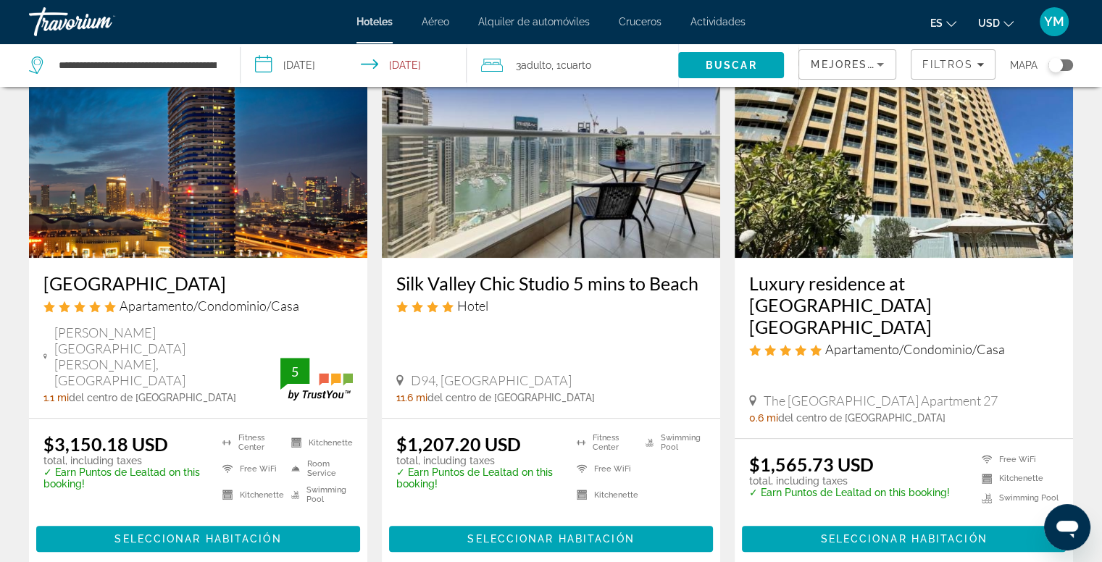
scroll to position [672, 0]
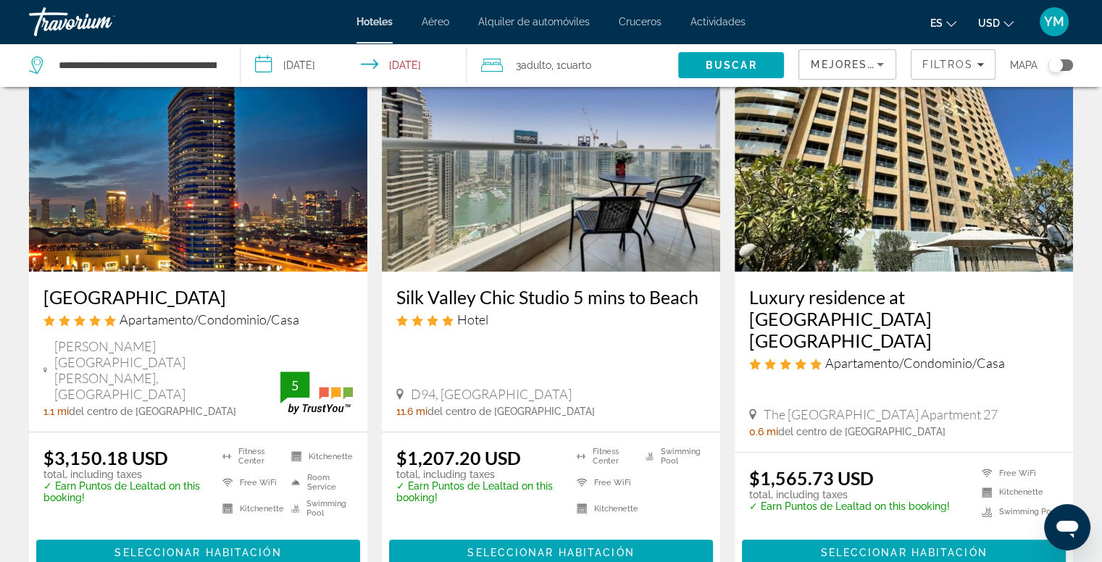
click at [968, 174] on img "Main content" at bounding box center [903, 156] width 338 height 232
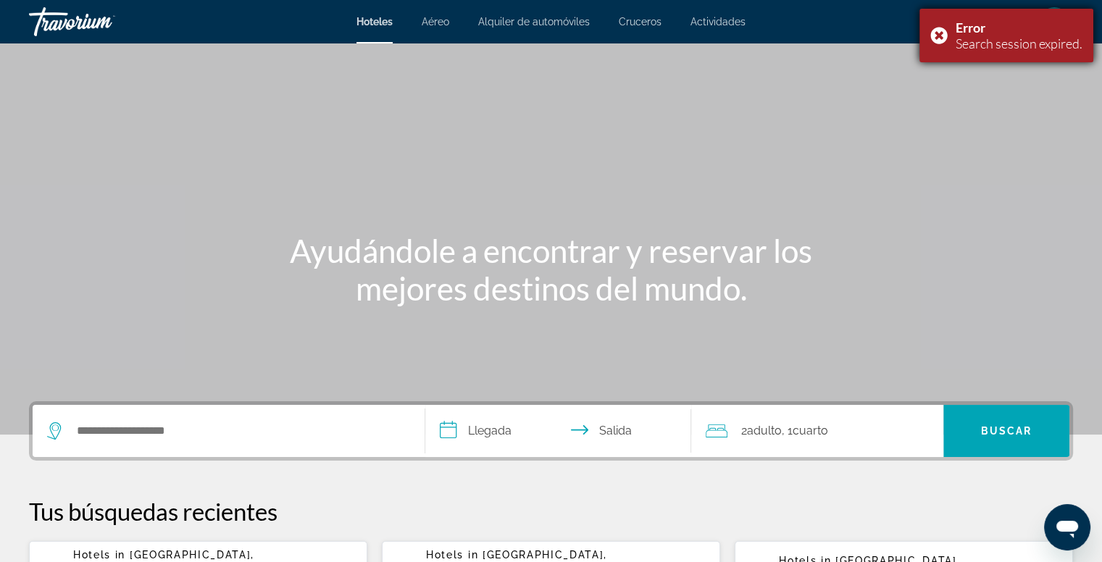
click at [941, 35] on div "Error Search session expired." at bounding box center [1006, 36] width 174 height 54
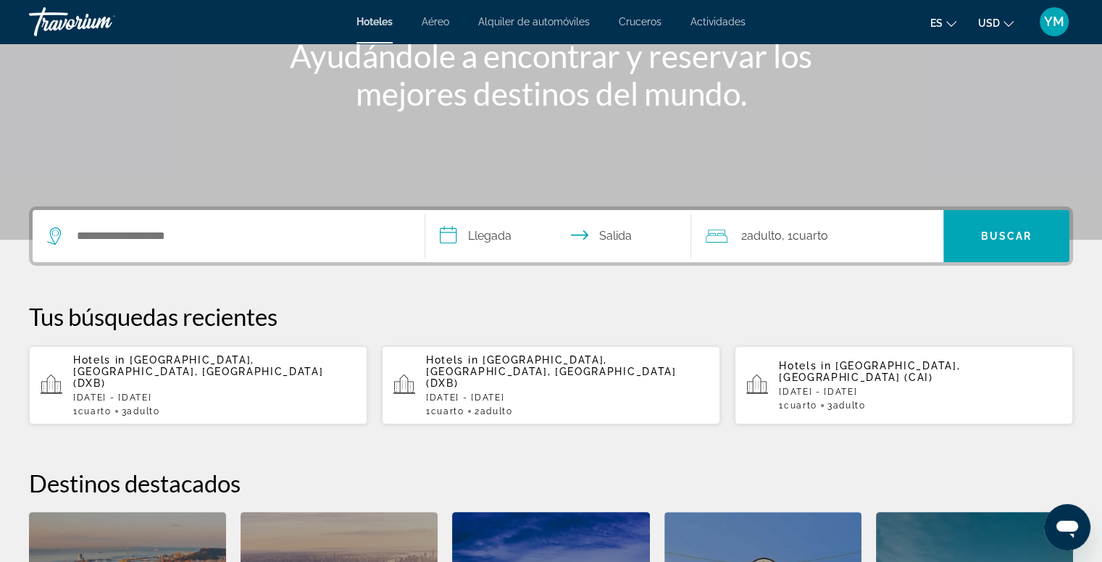
scroll to position [215, 0]
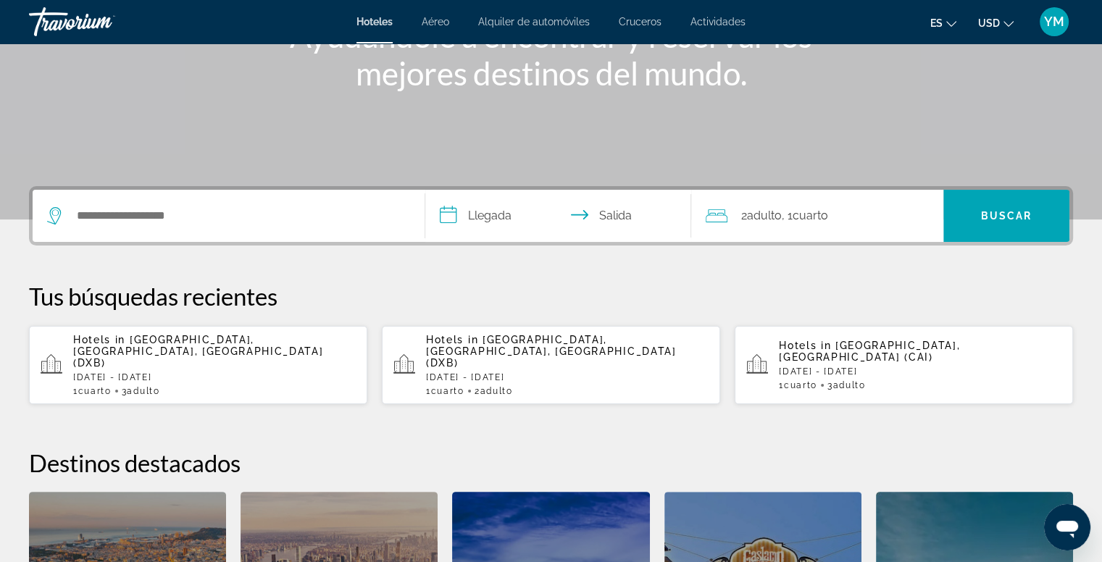
click at [301, 372] on p "[DATE] - [DATE]" at bounding box center [214, 377] width 282 height 10
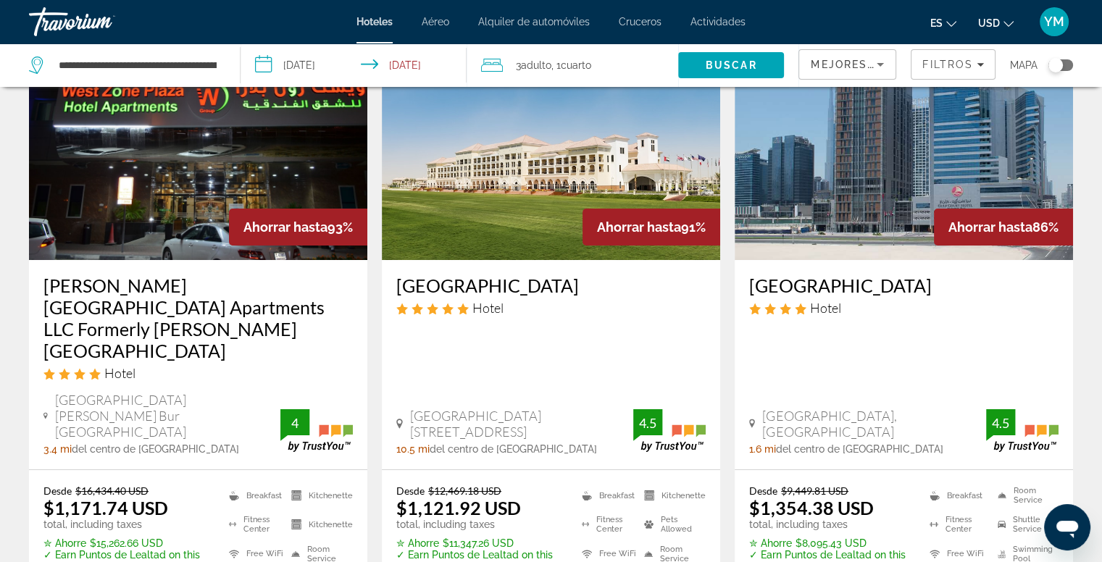
scroll to position [106, 0]
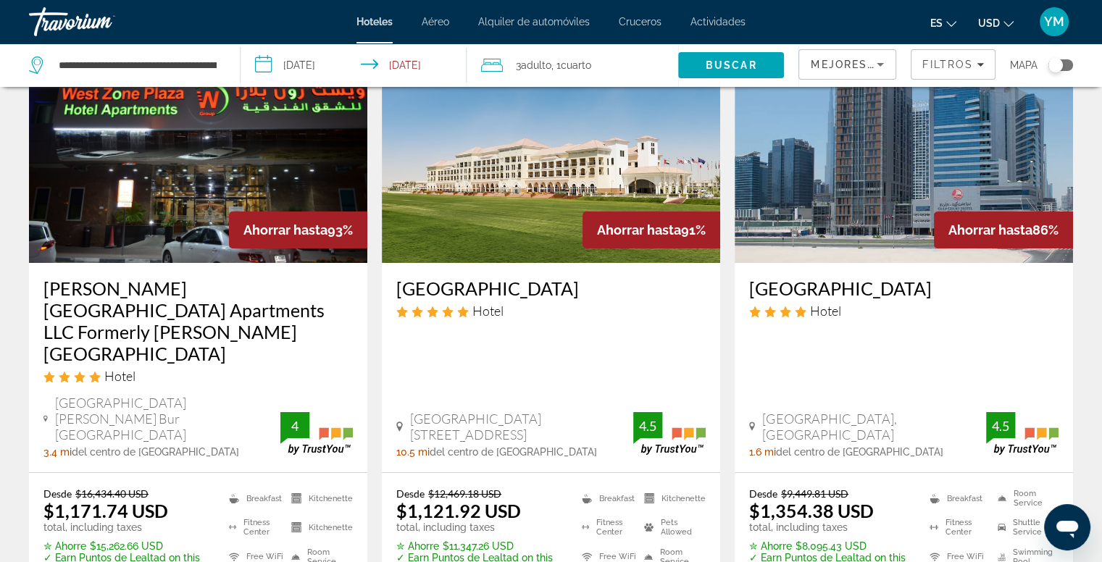
click at [476, 220] on img "Main content" at bounding box center [551, 147] width 338 height 232
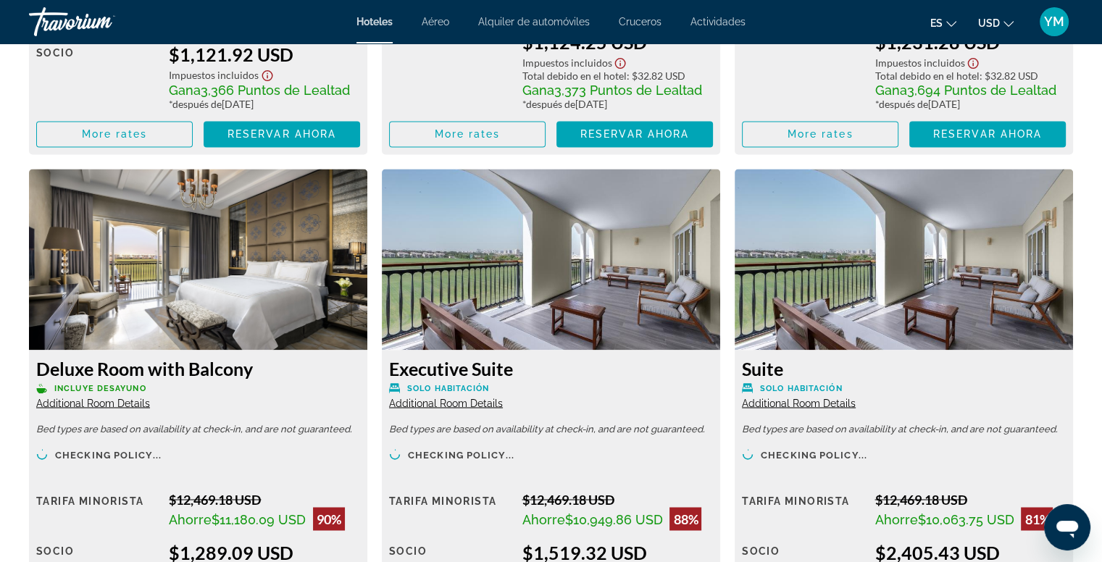
scroll to position [2442, 0]
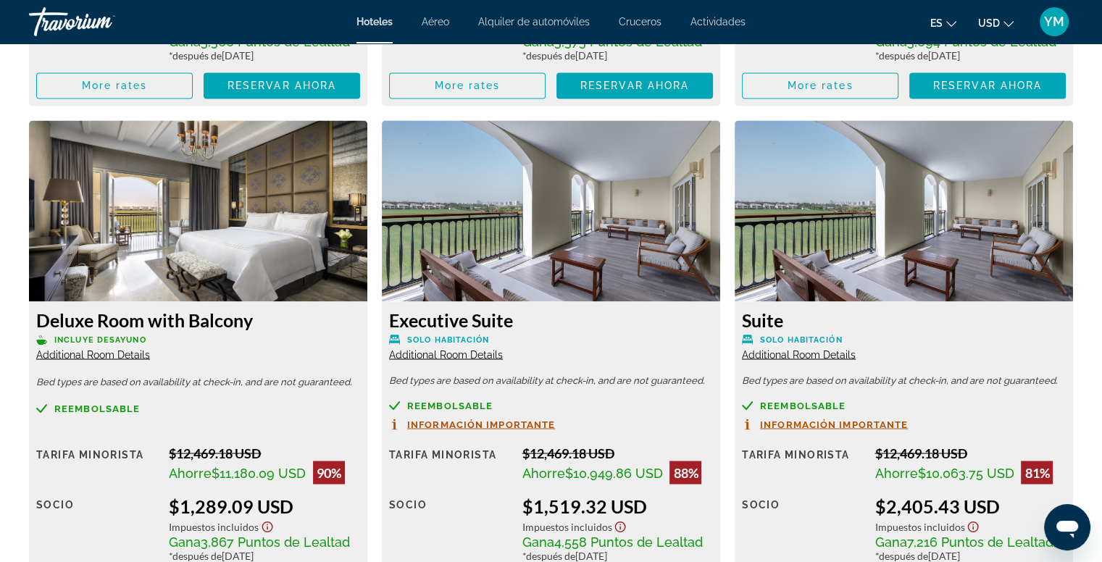
drag, startPoint x: 1094, startPoint y: 322, endPoint x: 1095, endPoint y: 341, distance: 18.9
click at [1095, 341] on div "Resumen [GEOGRAPHIC_DATA] Dirección [STREET_ADDRESS] Descripción Ubicación Del …" at bounding box center [551, 225] width 1102 height 4234
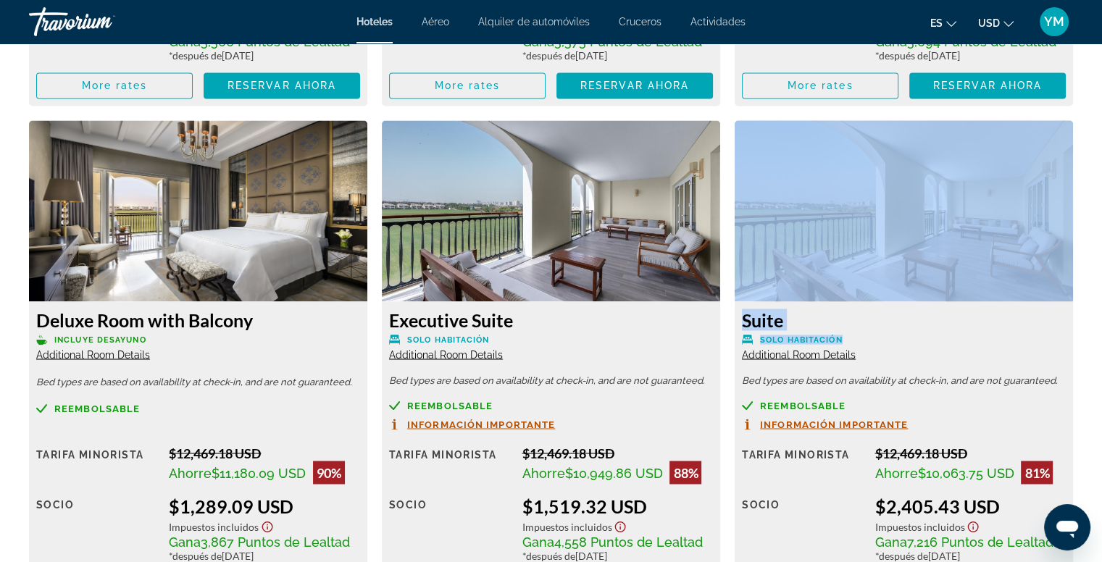
drag, startPoint x: 1095, startPoint y: 341, endPoint x: 1095, endPoint y: 299, distance: 42.0
click at [1095, 299] on div "Resumen [GEOGRAPHIC_DATA] Dirección [STREET_ADDRESS] Descripción Ubicación Del …" at bounding box center [551, 225] width 1102 height 4234
click at [1075, 311] on div "Suite Solo habitación Additional Room Details Bed types are based on availabili…" at bounding box center [903, 362] width 353 height 485
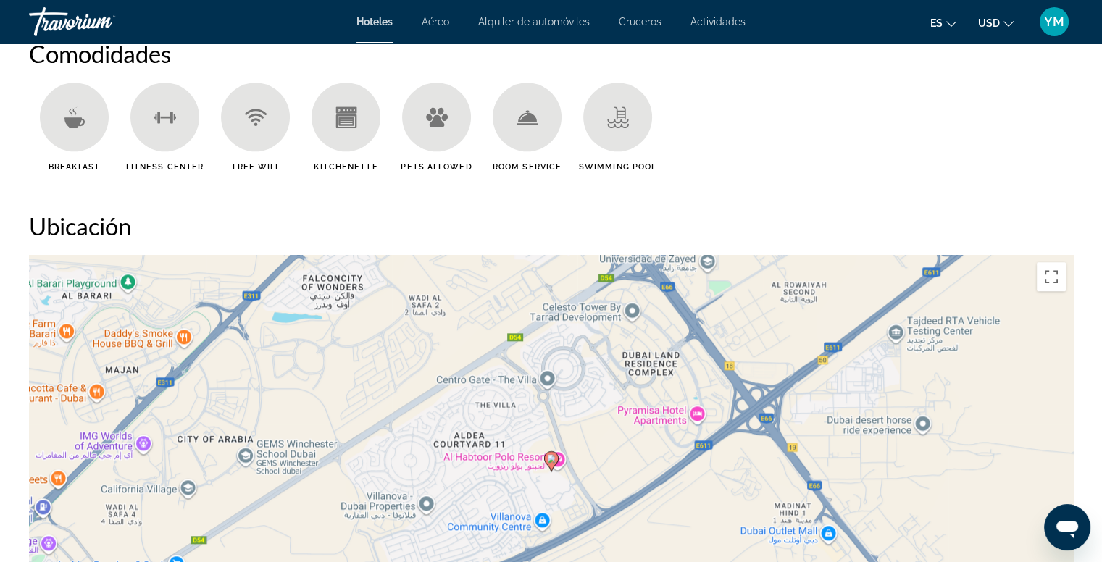
scroll to position [0, 0]
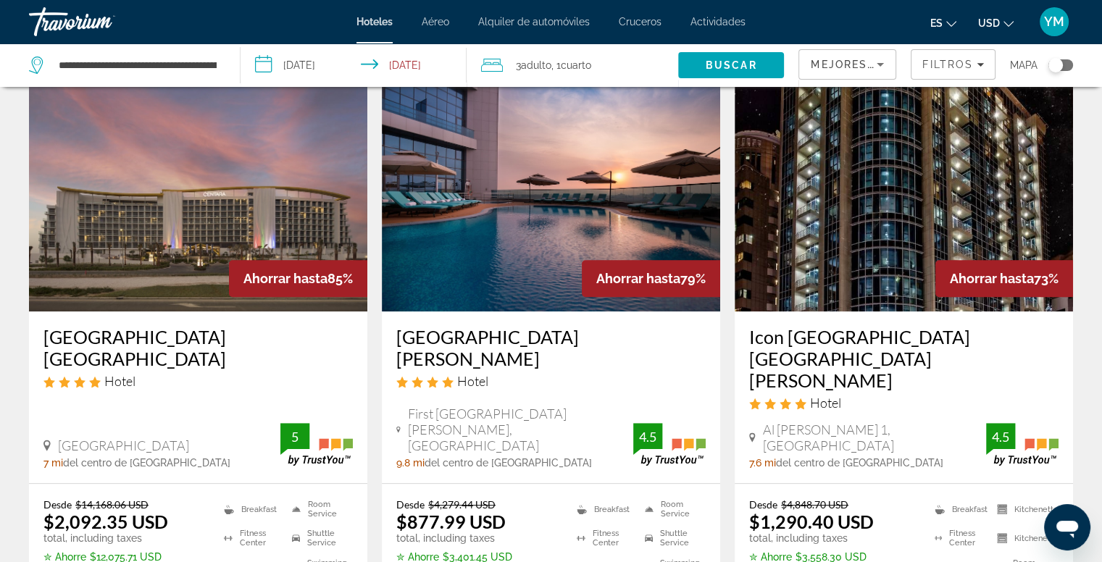
scroll to position [689, 0]
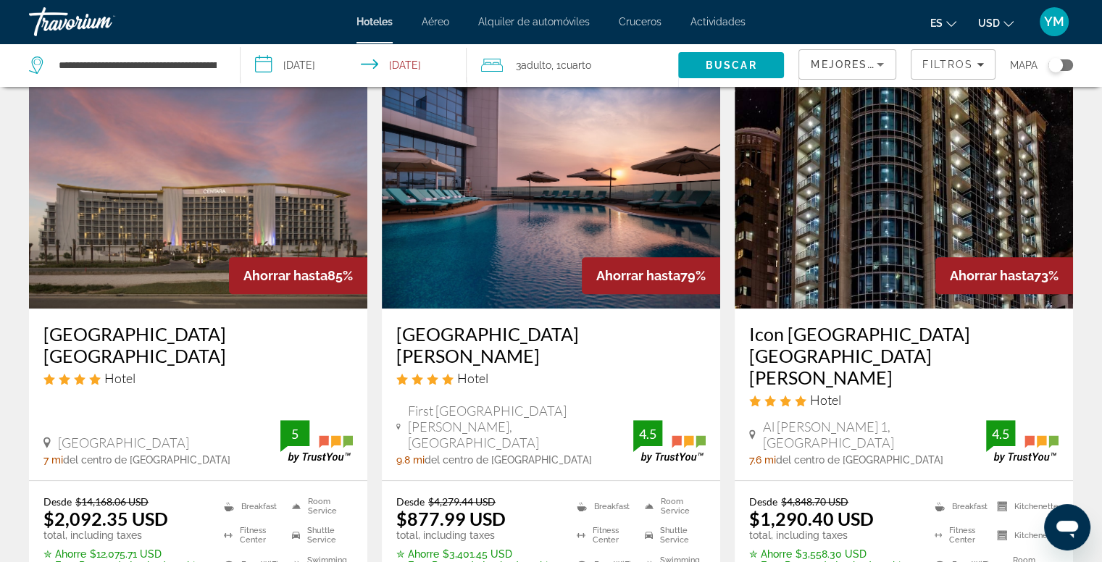
click at [907, 323] on h3 "Icon [GEOGRAPHIC_DATA] [GEOGRAPHIC_DATA][PERSON_NAME]" at bounding box center [903, 355] width 309 height 65
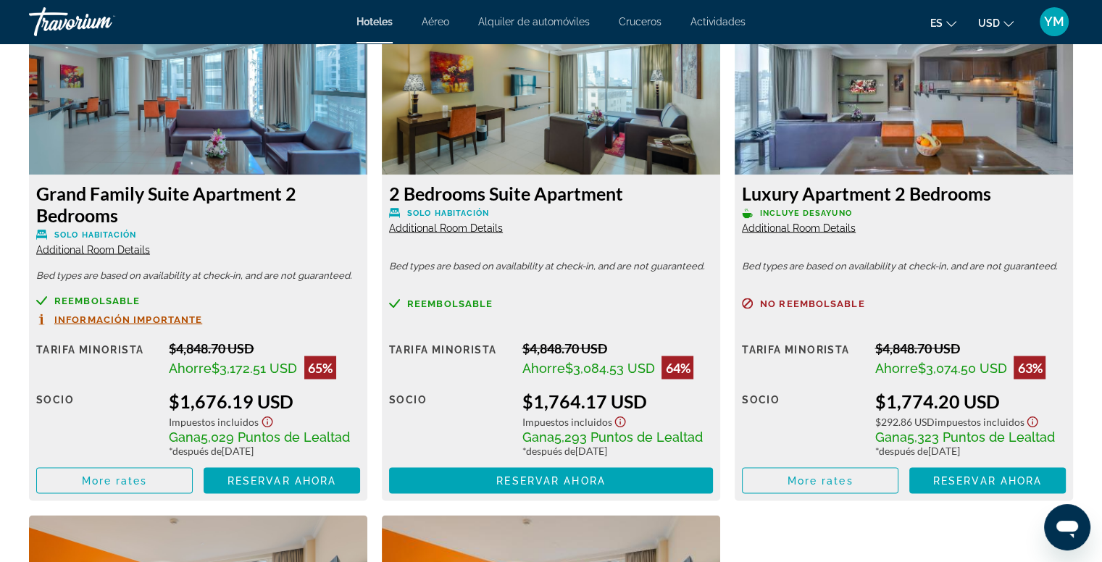
scroll to position [2573, 0]
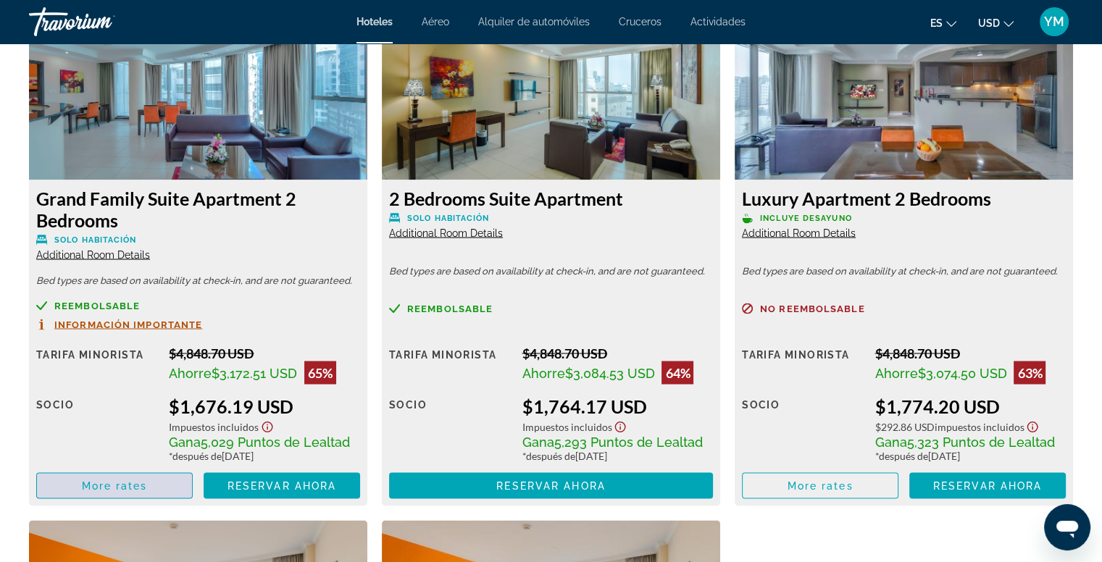
click at [138, 482] on span "More rates" at bounding box center [115, 485] width 66 height 12
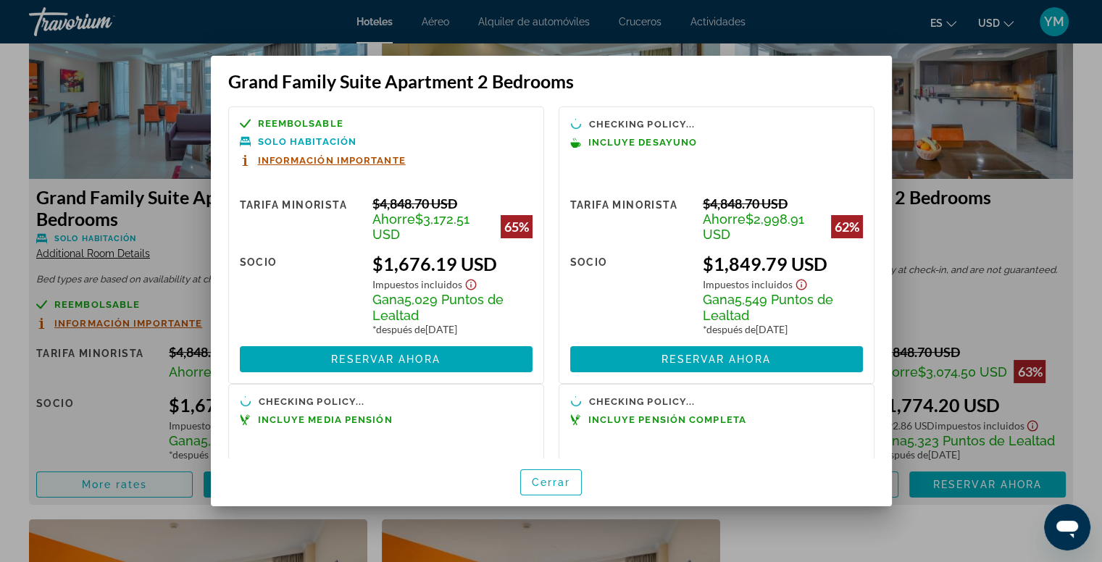
scroll to position [0, 0]
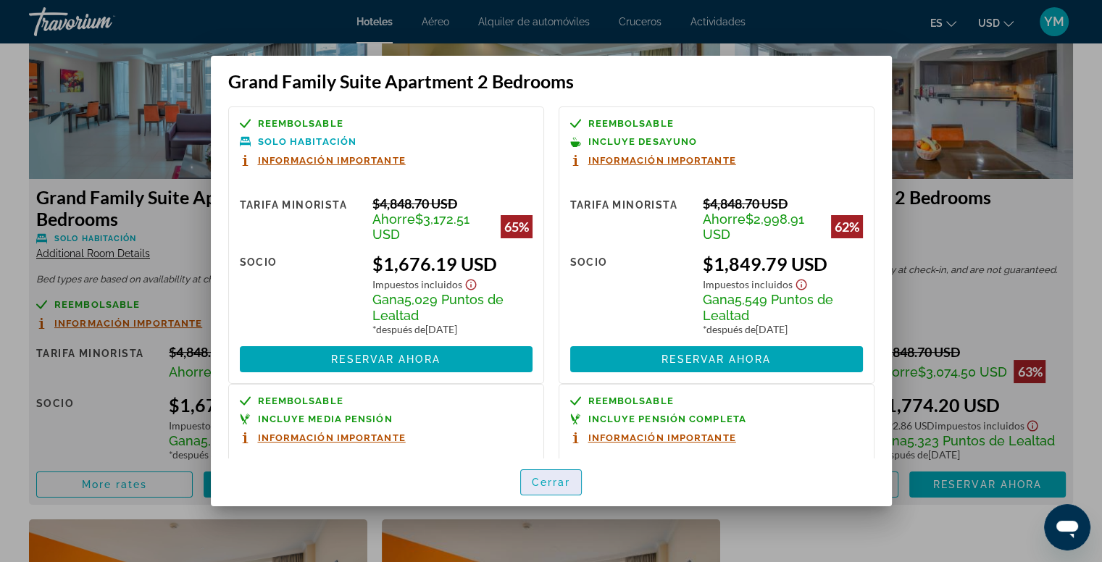
click at [561, 486] on span "Cerrar" at bounding box center [551, 483] width 39 height 12
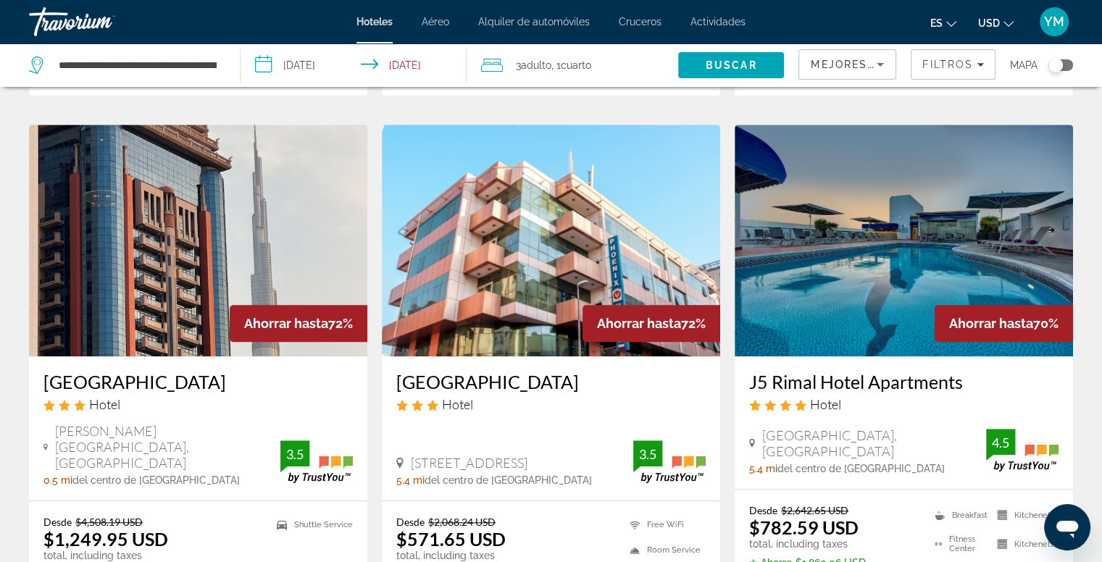
scroll to position [1240, 0]
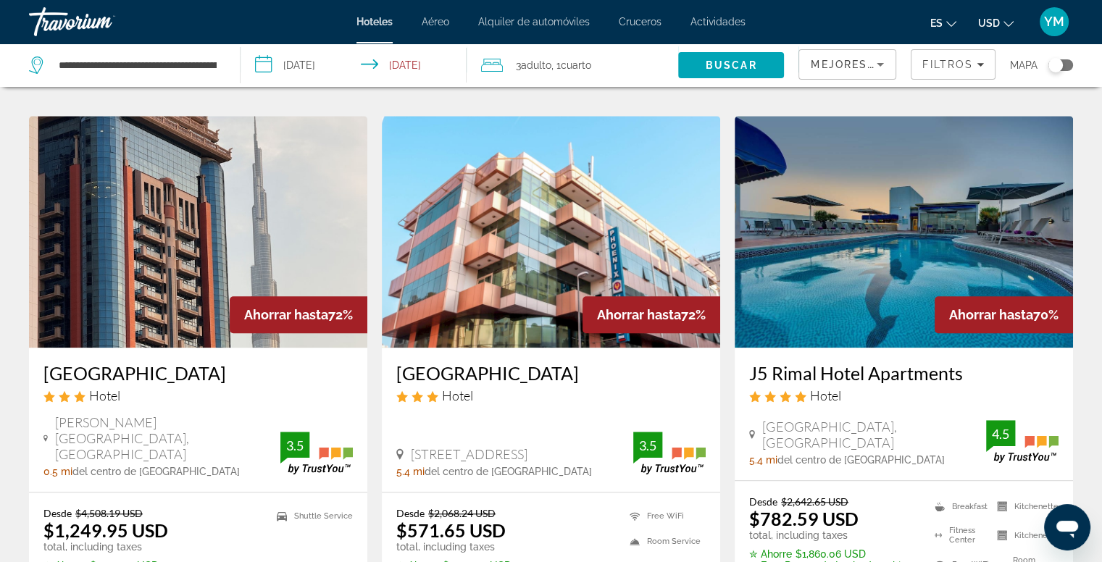
click at [846, 201] on img "Main content" at bounding box center [903, 232] width 338 height 232
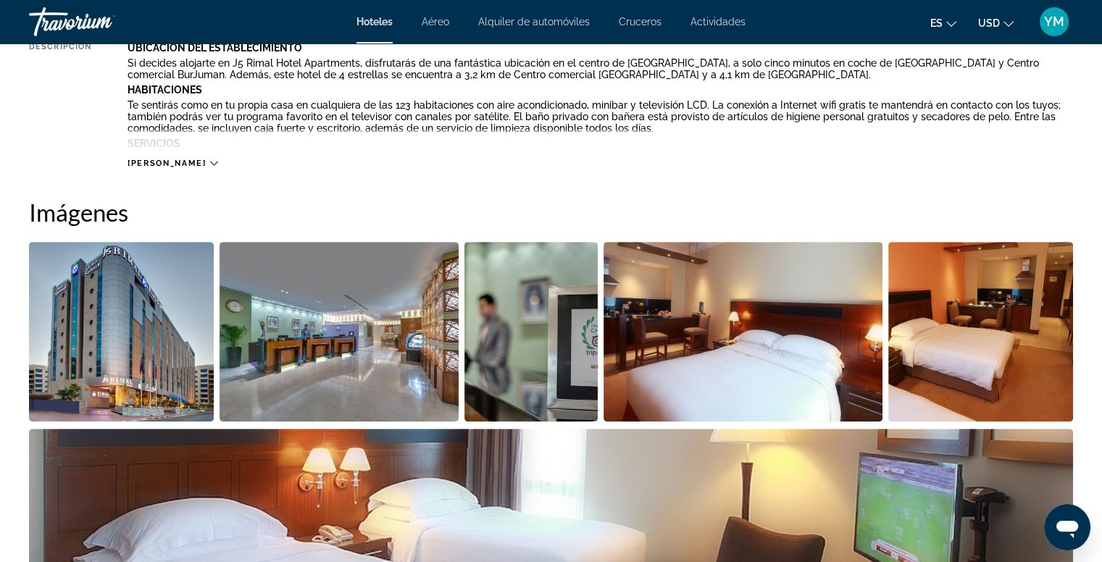
scroll to position [199, 0]
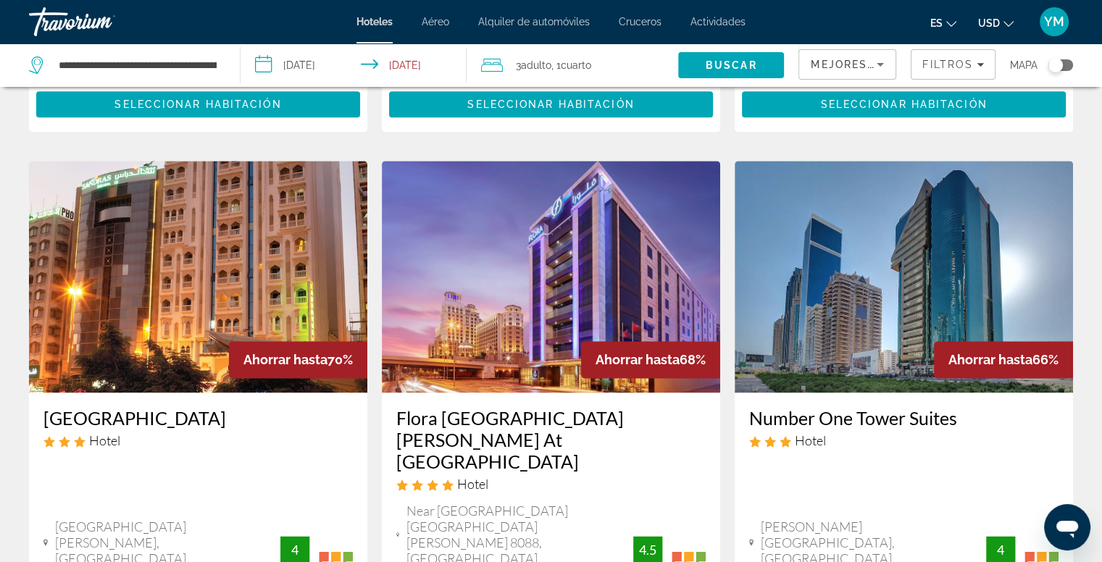
scroll to position [1743, 0]
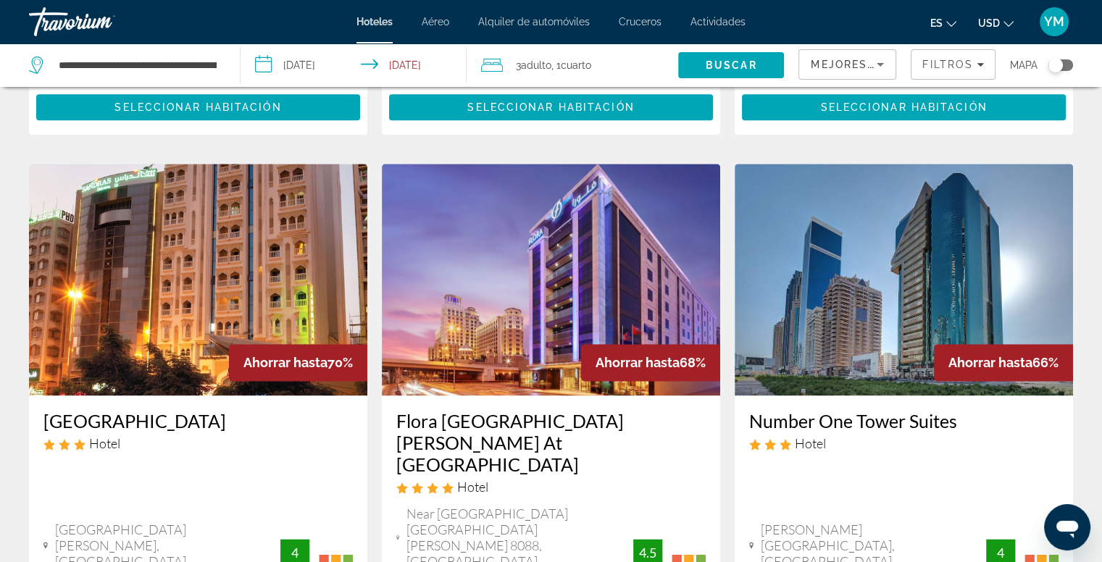
click at [552, 212] on img "Main content" at bounding box center [551, 280] width 338 height 232
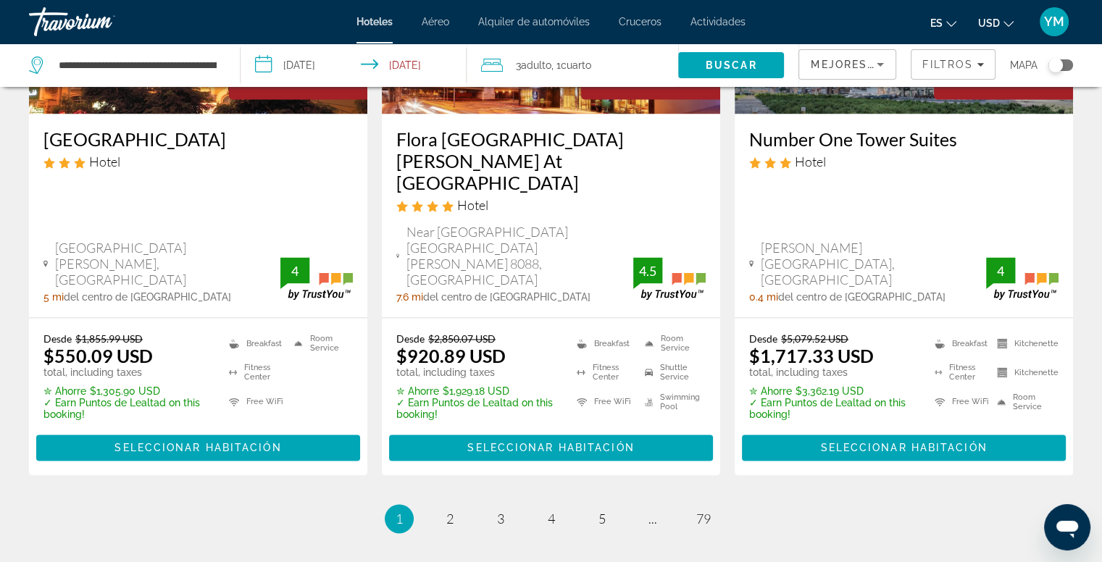
scroll to position [2031, 0]
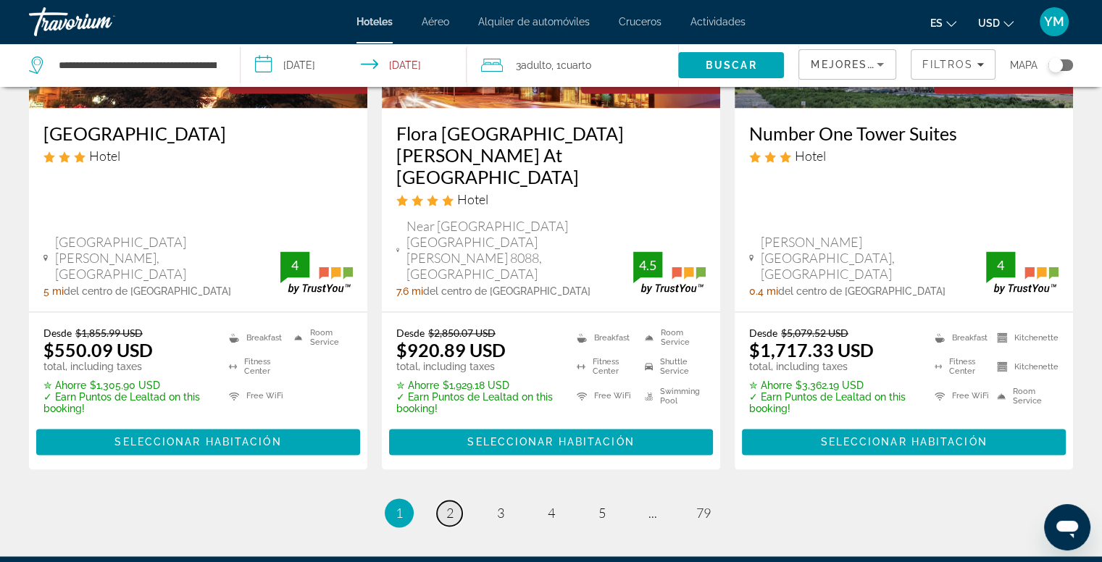
click at [453, 505] on span "2" at bounding box center [449, 513] width 7 height 16
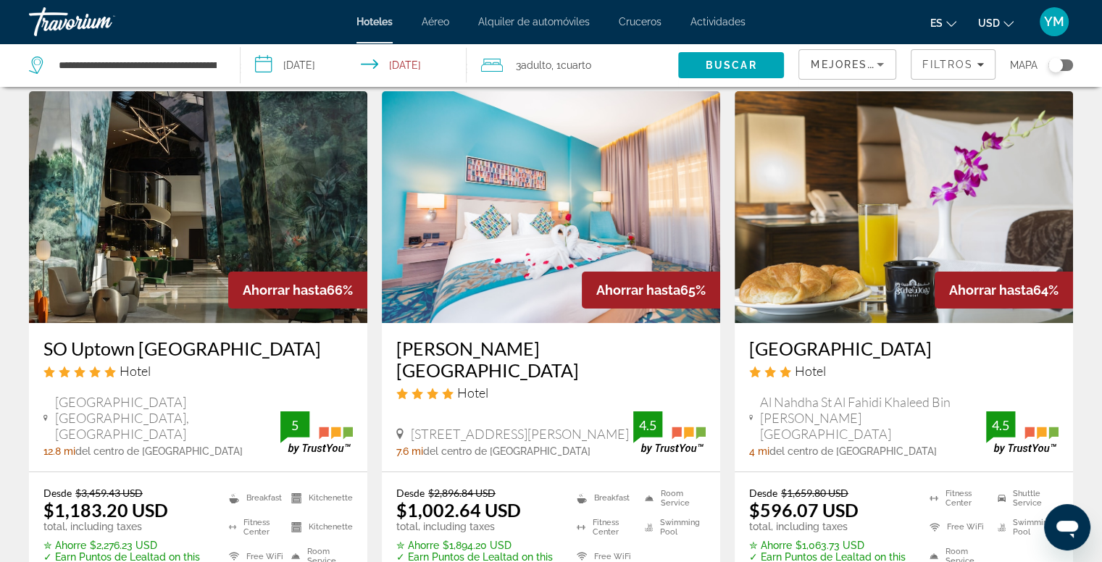
scroll to position [55, 0]
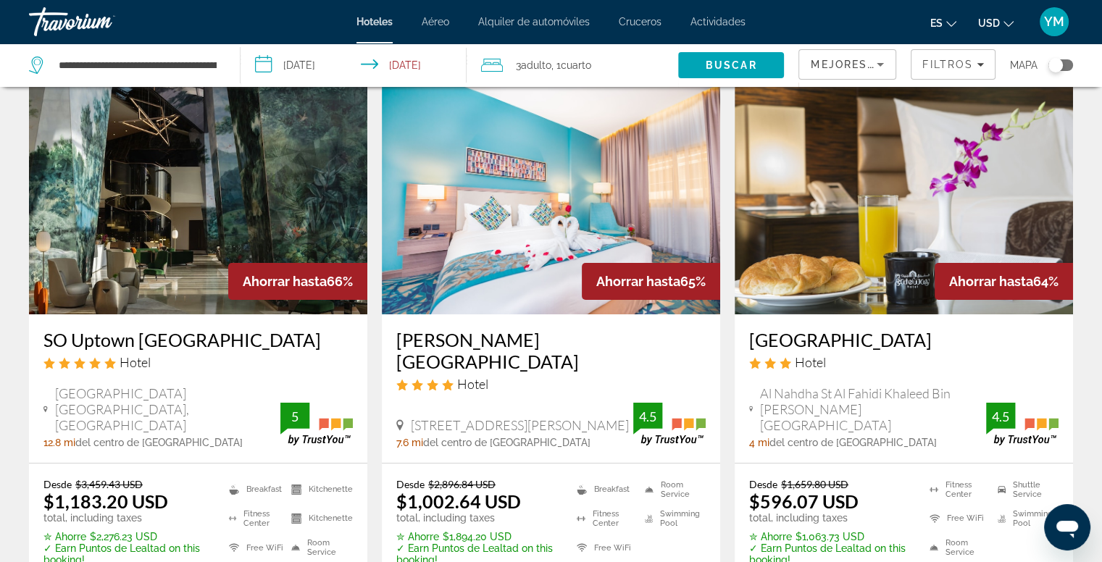
click at [200, 279] on img "Main content" at bounding box center [198, 199] width 338 height 232
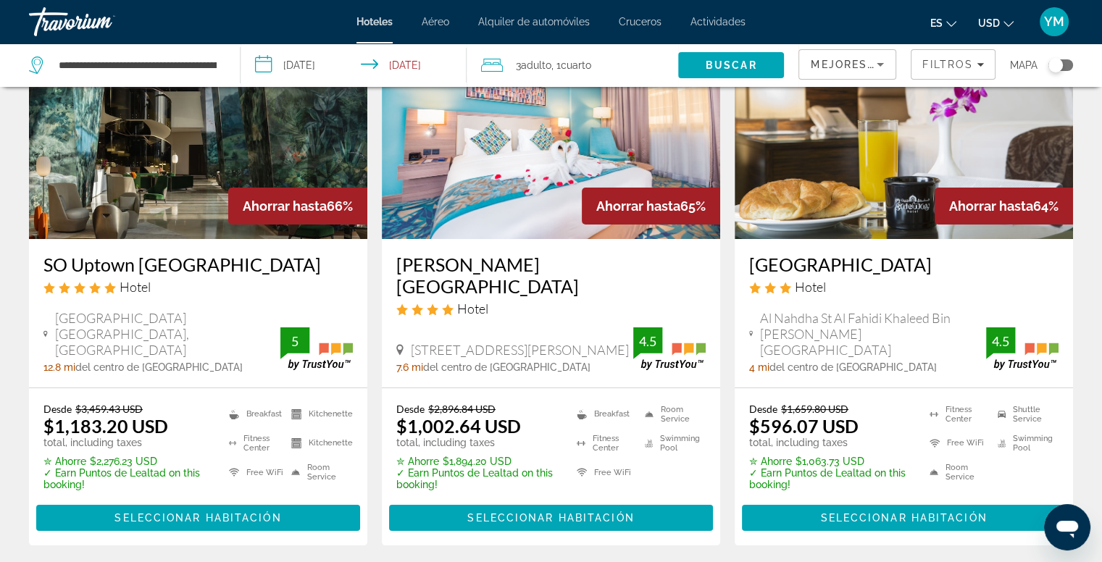
scroll to position [147, 0]
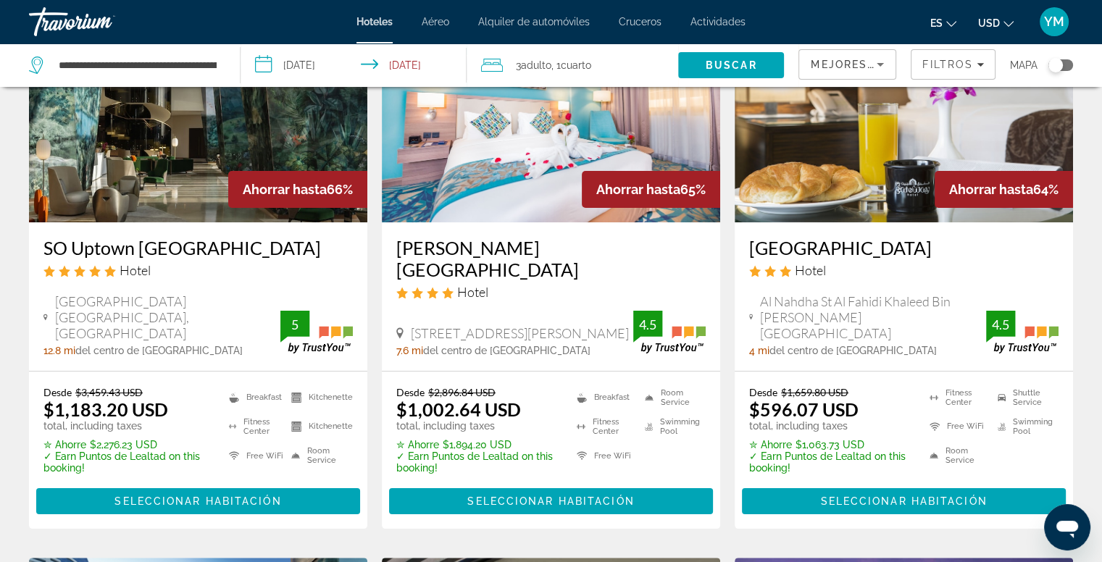
click at [883, 188] on img "Main content" at bounding box center [903, 107] width 338 height 232
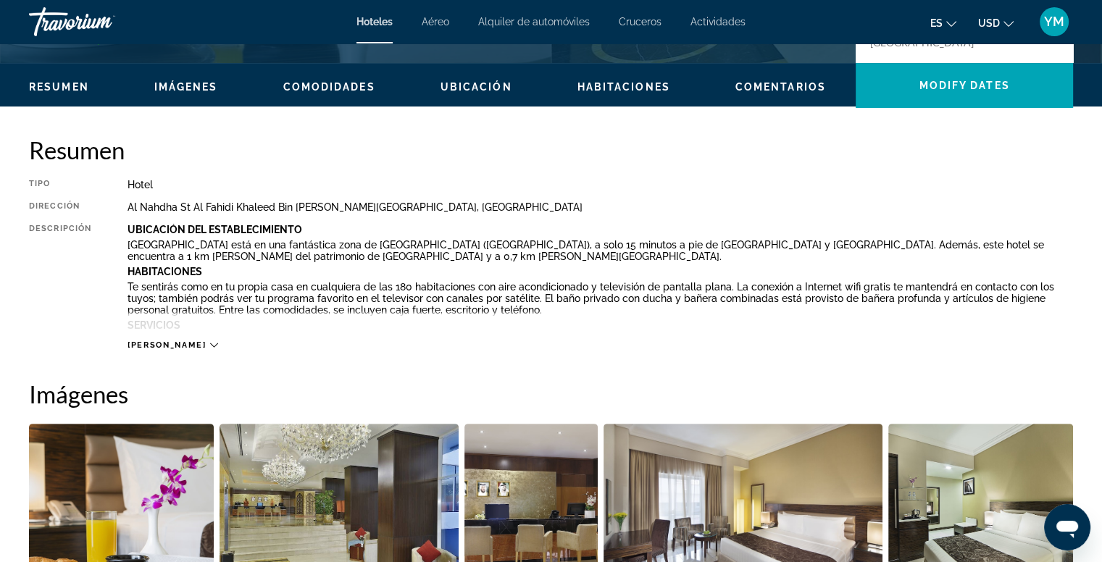
scroll to position [429, 0]
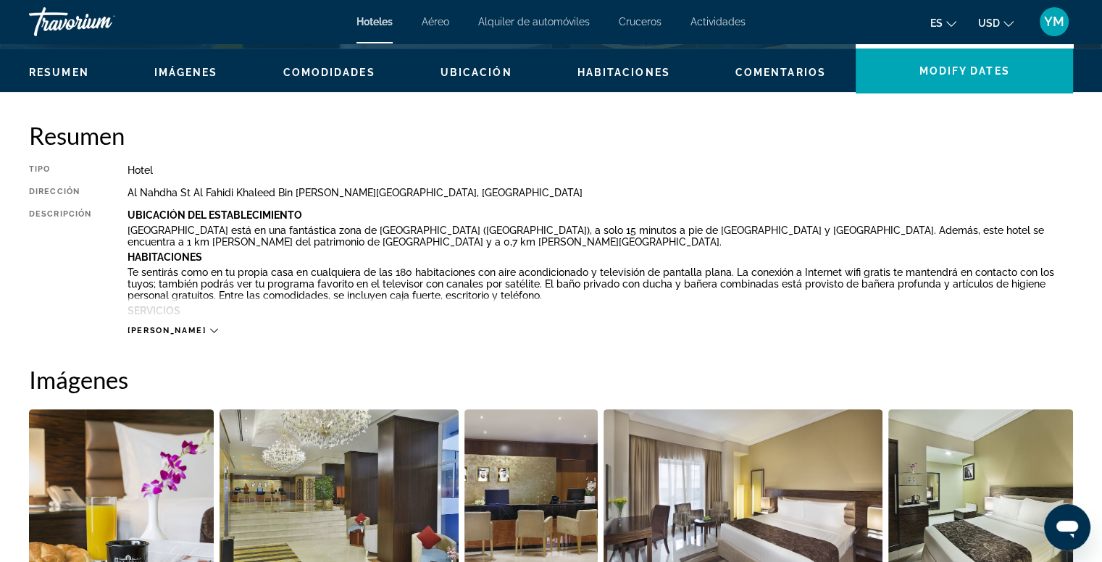
click at [179, 325] on button "[PERSON_NAME]" at bounding box center [172, 330] width 90 height 11
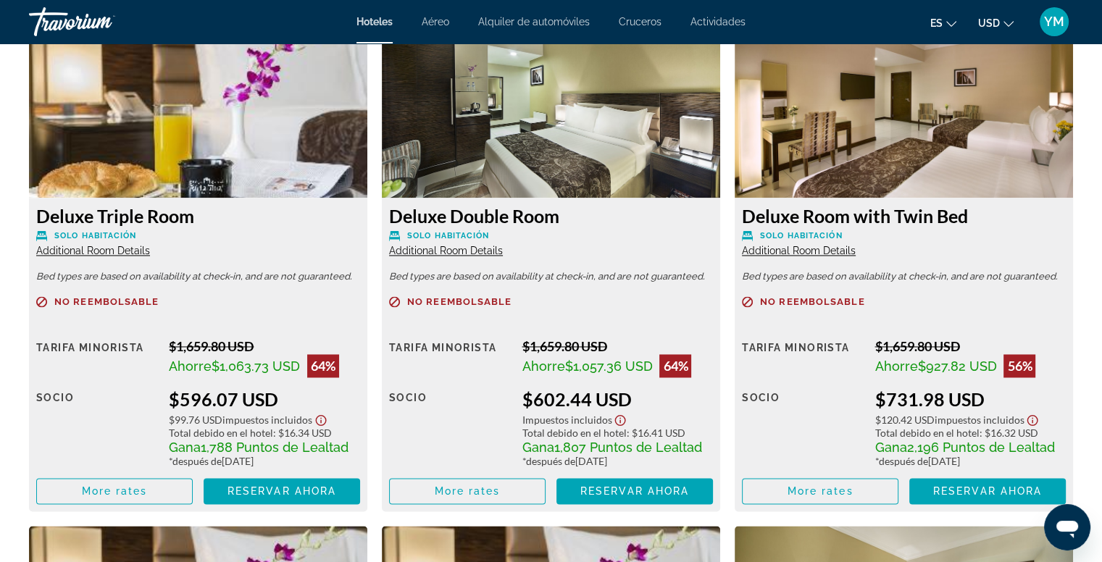
scroll to position [2130, 0]
